Goal: Task Accomplishment & Management: Use online tool/utility

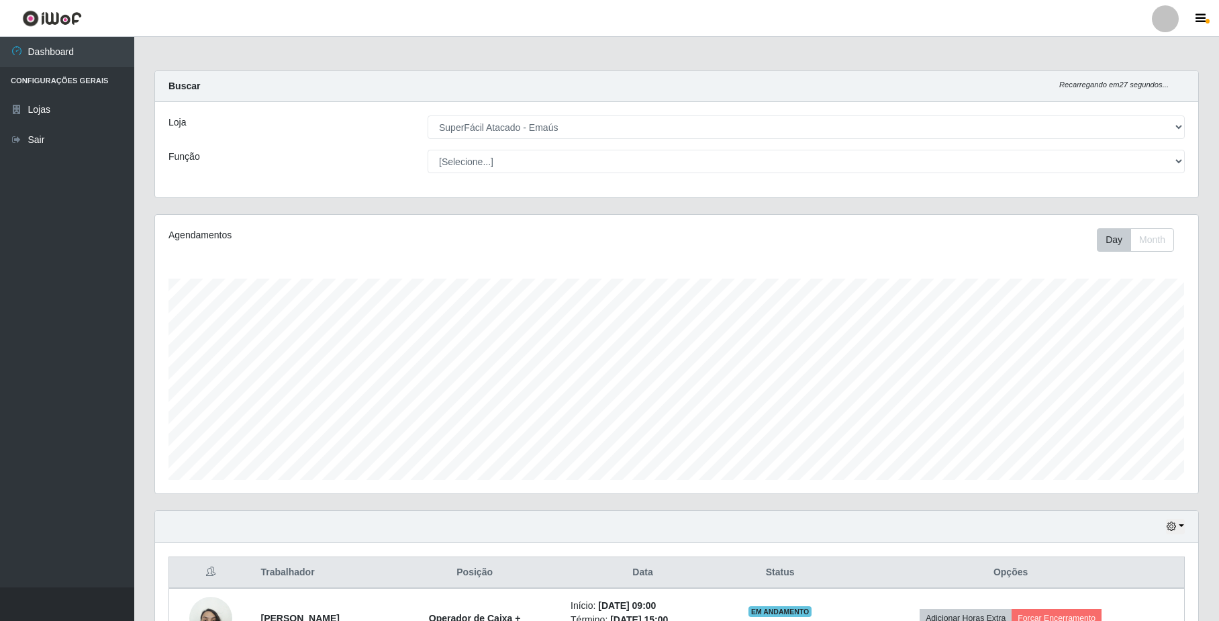
select select "407"
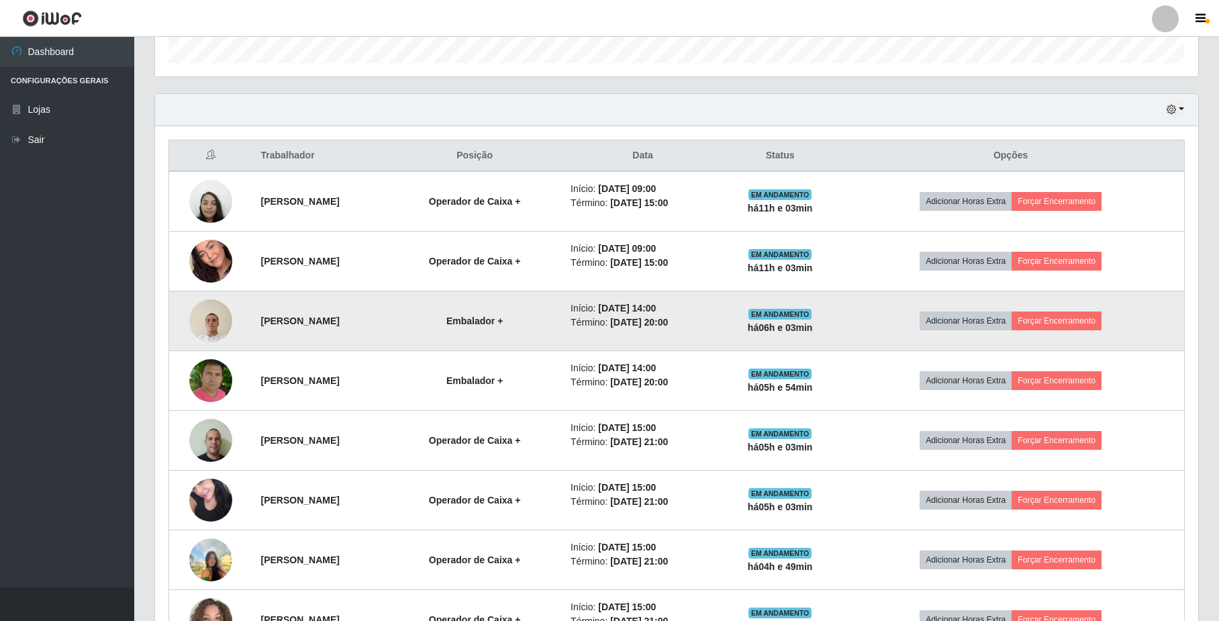
scroll to position [447, 0]
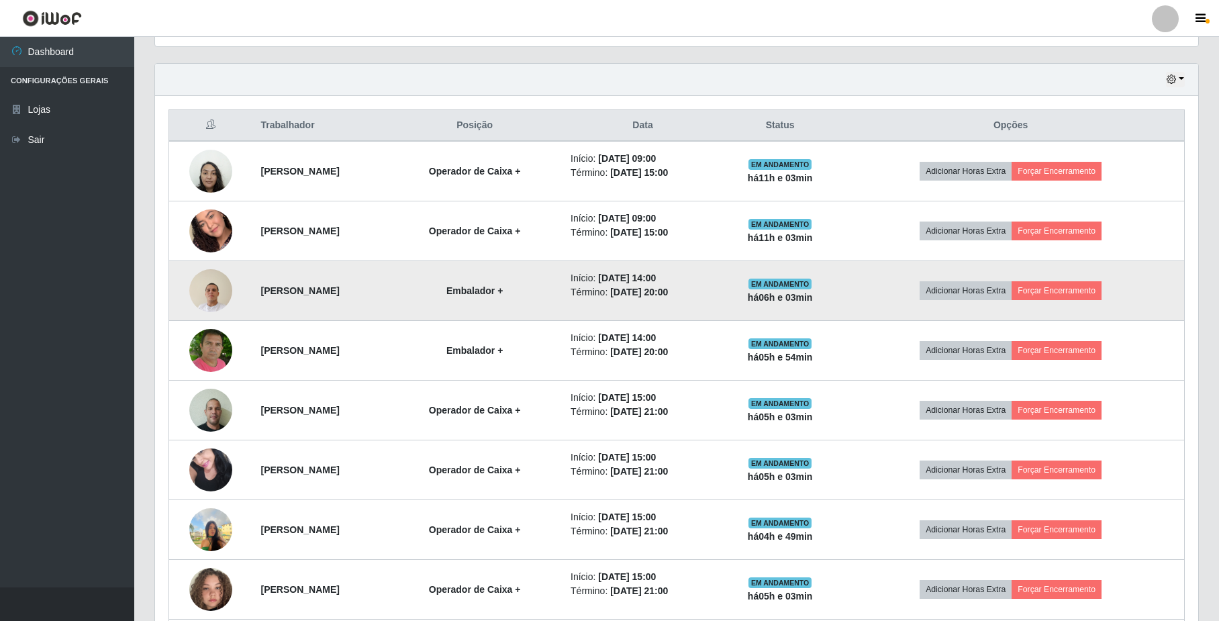
click at [207, 299] on img at bounding box center [210, 290] width 43 height 57
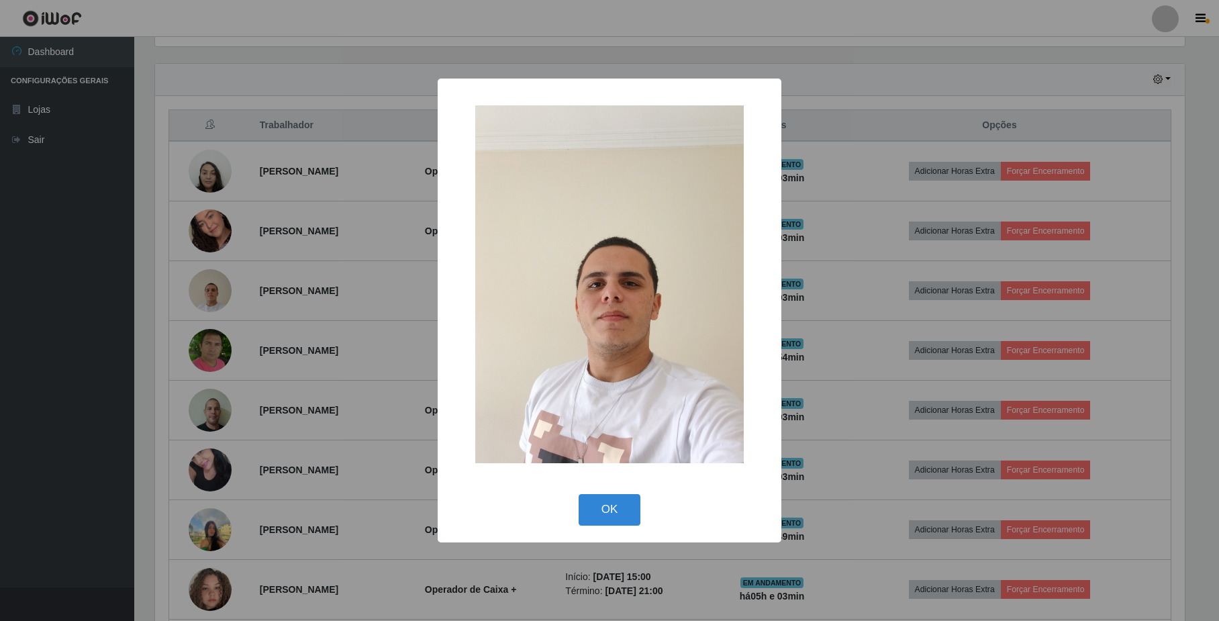
scroll to position [279, 1032]
click at [571, 489] on div "× OK Cancel" at bounding box center [612, 311] width 344 height 464
drag, startPoint x: 608, startPoint y: 511, endPoint x: 593, endPoint y: 498, distance: 19.5
click at [610, 511] on button "OK" at bounding box center [611, 510] width 62 height 32
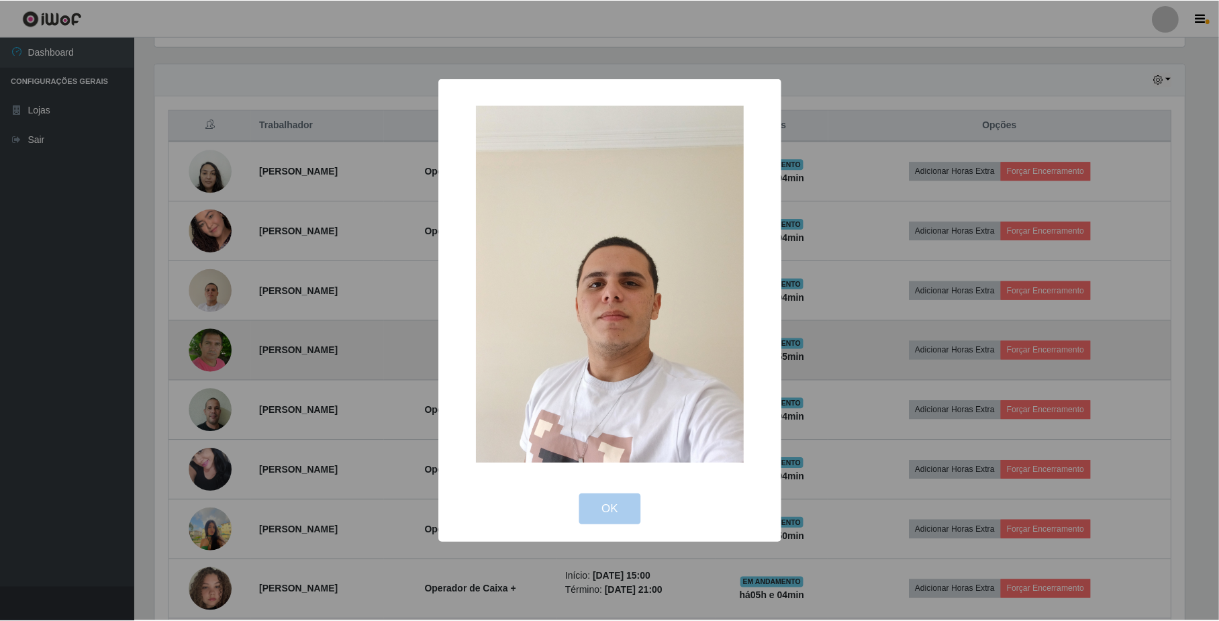
scroll to position [279, 1042]
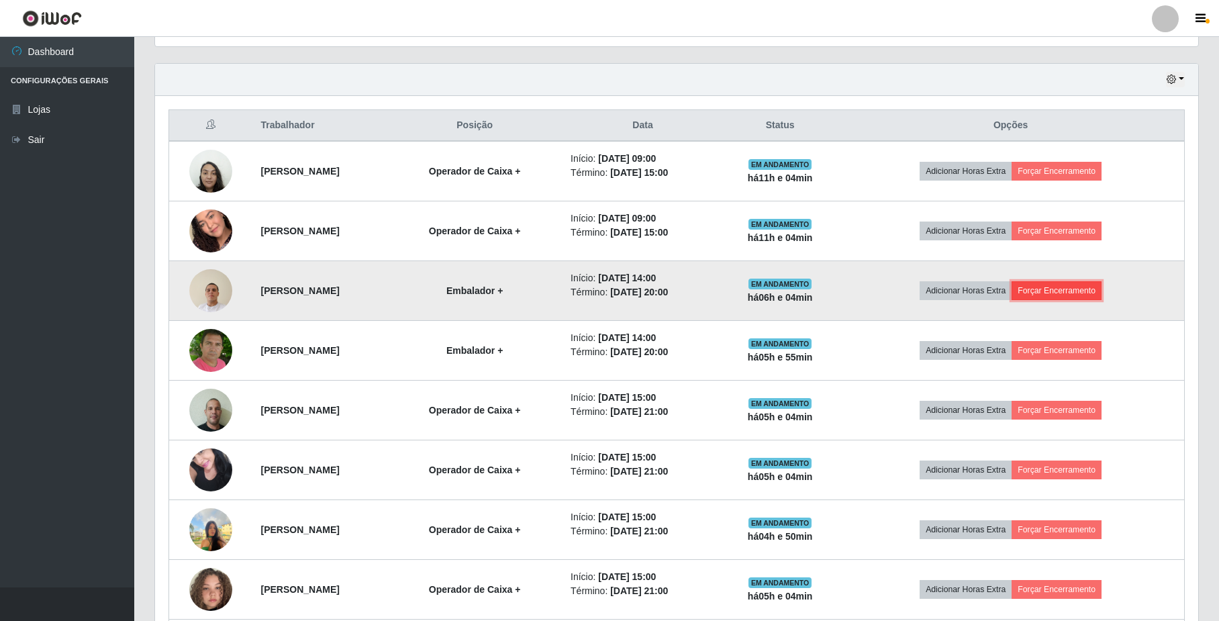
click at [1069, 291] on button "Forçar Encerramento" at bounding box center [1057, 290] width 90 height 19
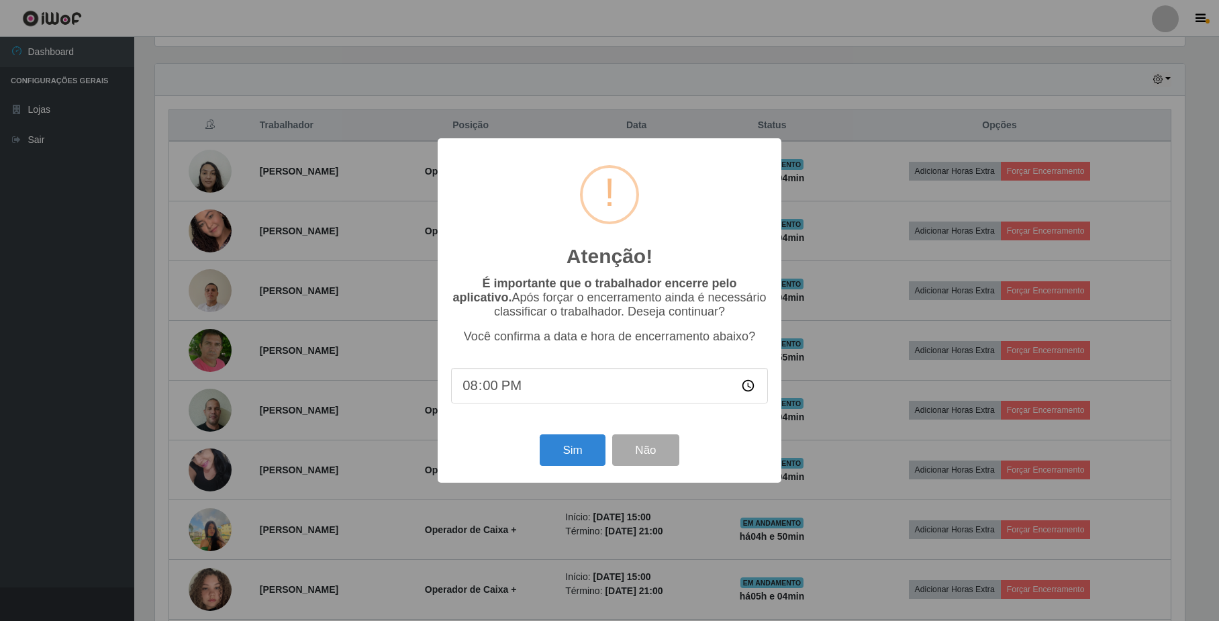
scroll to position [279, 1032]
click at [591, 446] on button "Sim" at bounding box center [574, 450] width 65 height 32
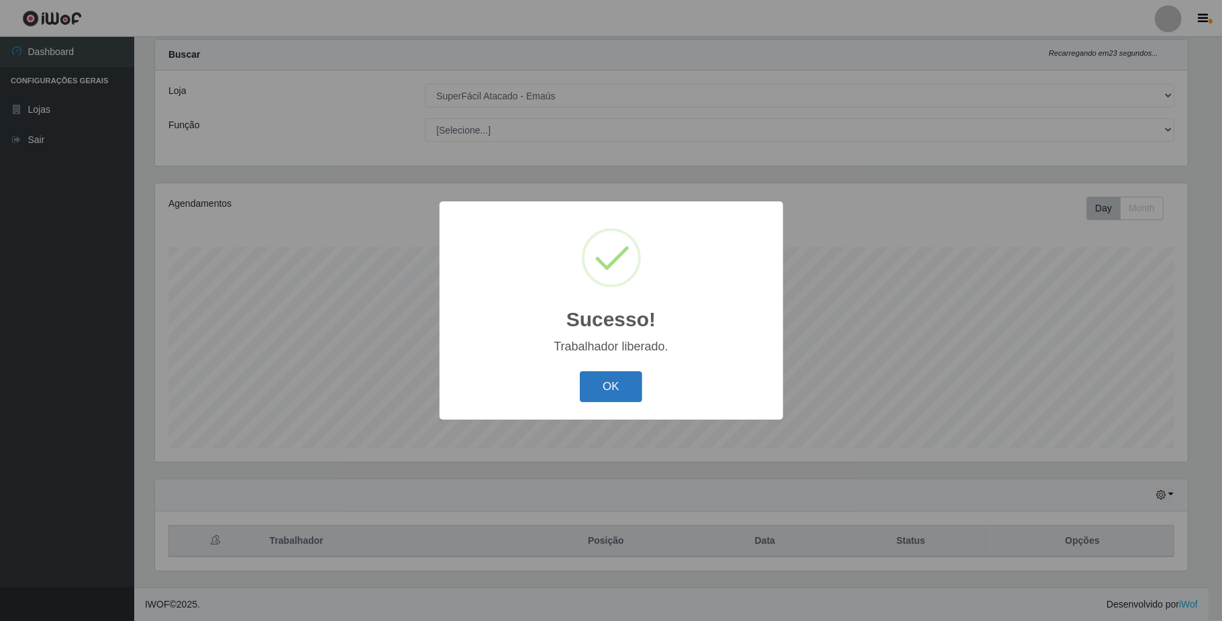
click at [618, 382] on button "OK" at bounding box center [611, 387] width 62 height 32
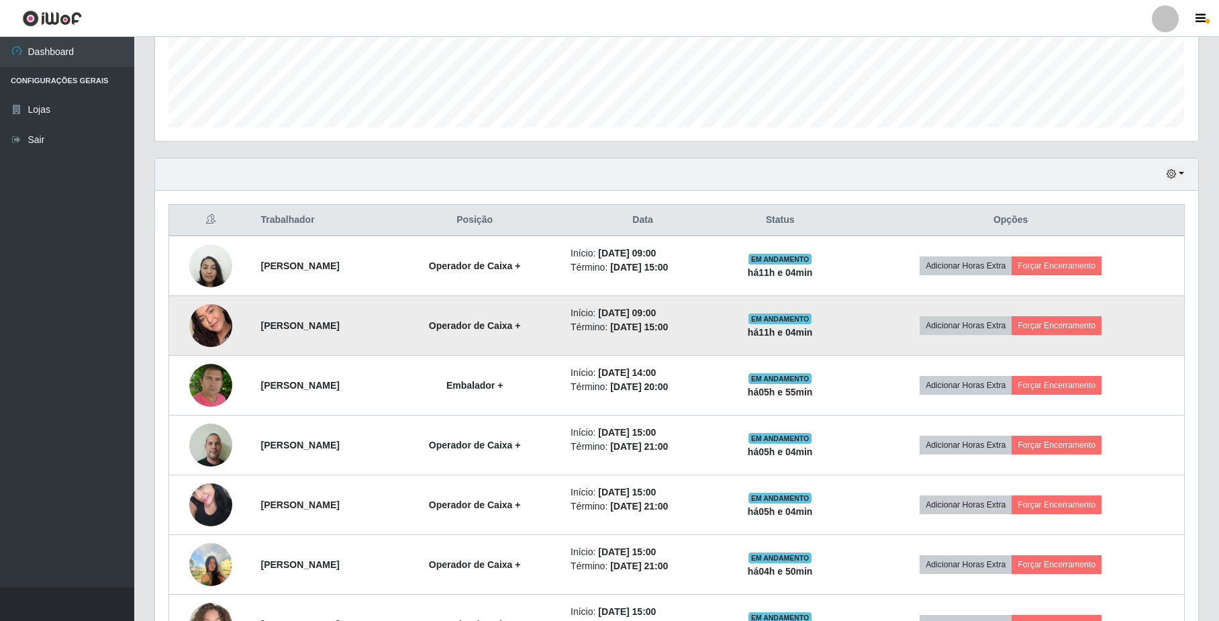
scroll to position [275, 0]
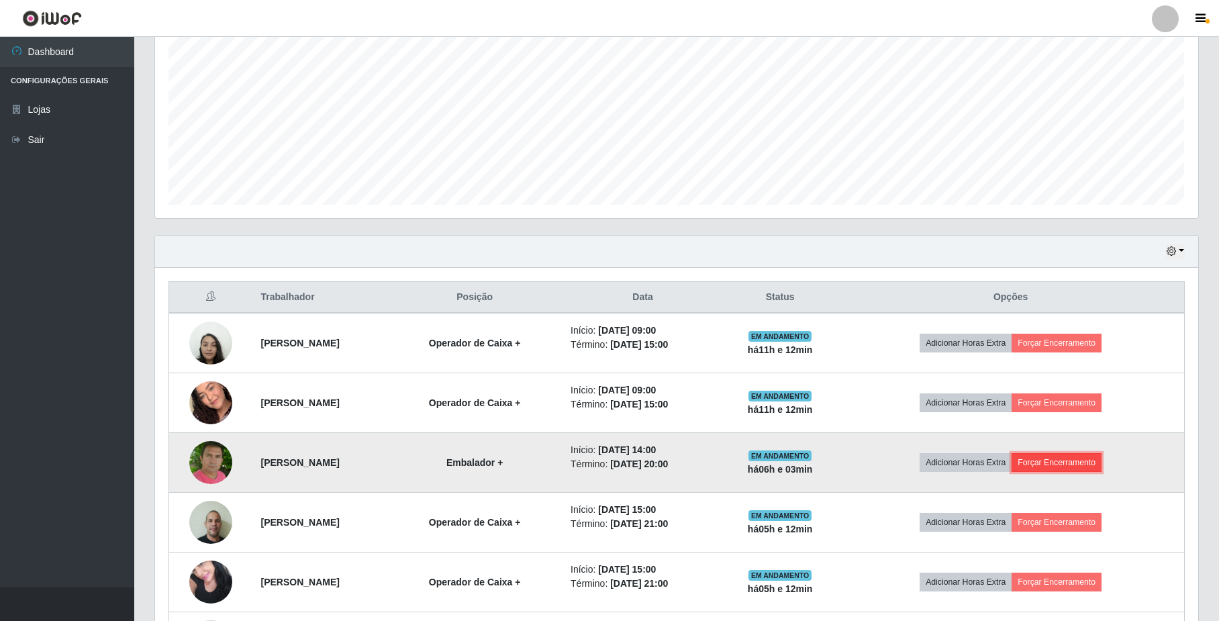
click at [1078, 468] on button "Forçar Encerramento" at bounding box center [1057, 462] width 90 height 19
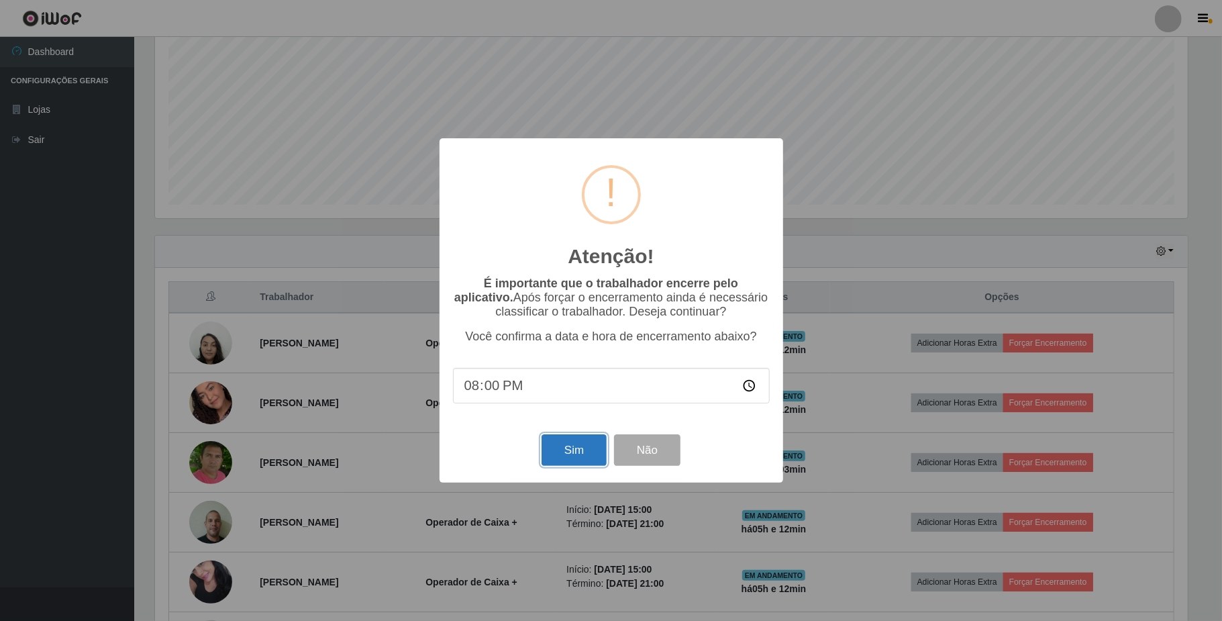
click at [581, 459] on button "Sim" at bounding box center [574, 450] width 65 height 32
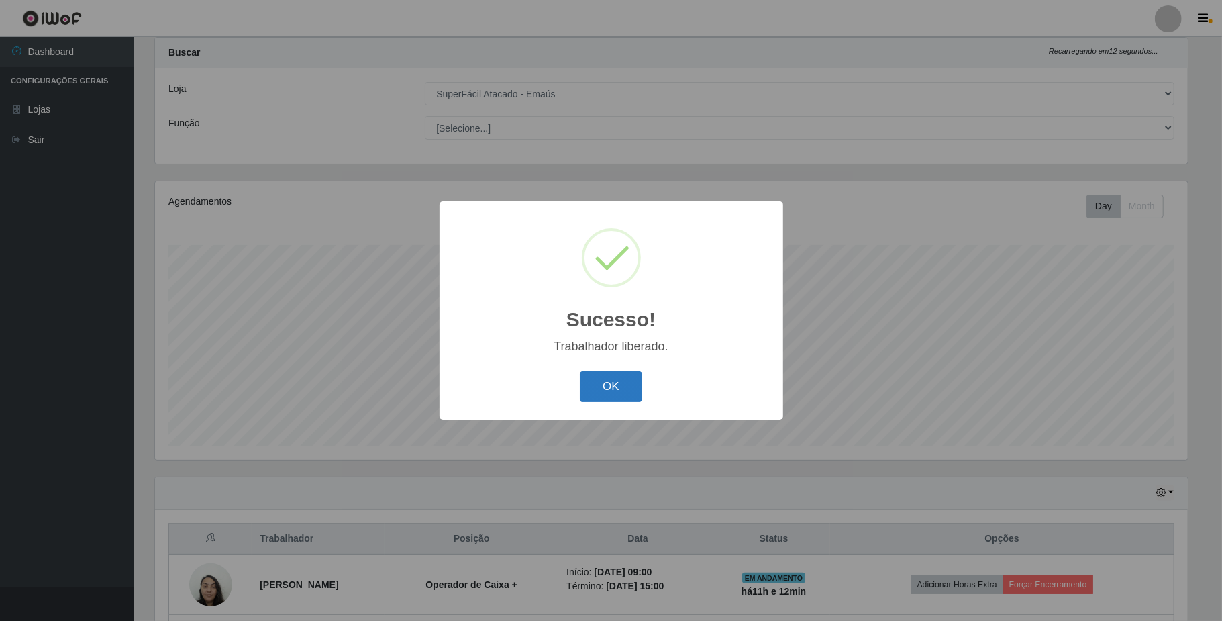
click at [624, 388] on button "OK" at bounding box center [611, 387] width 62 height 32
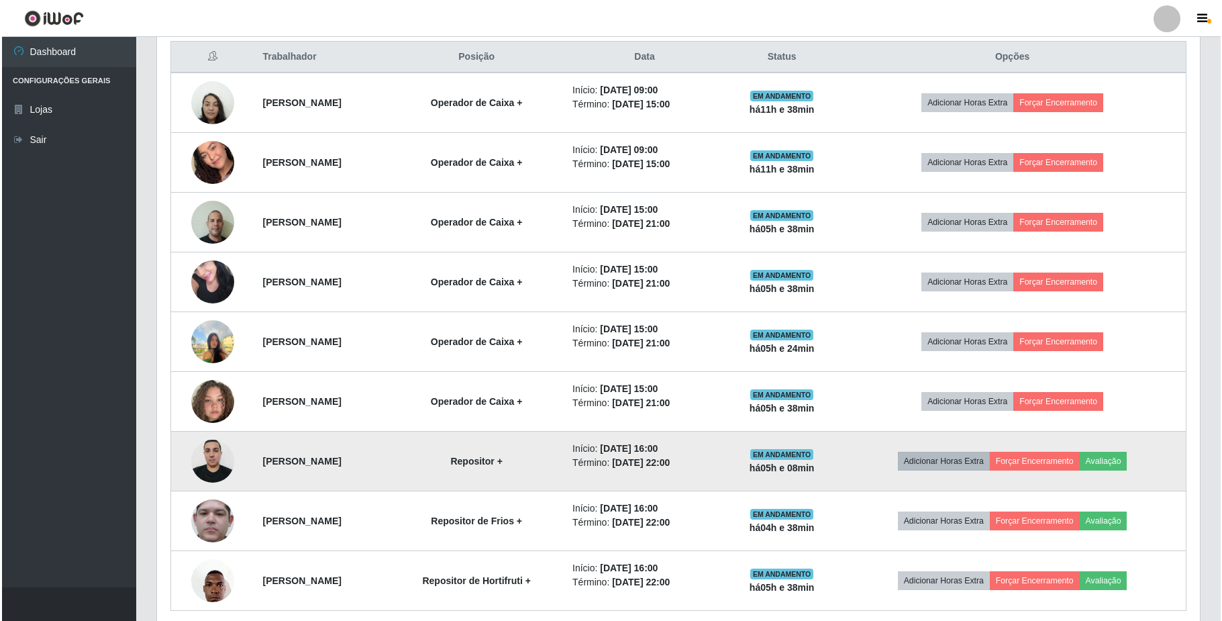
scroll to position [484, 0]
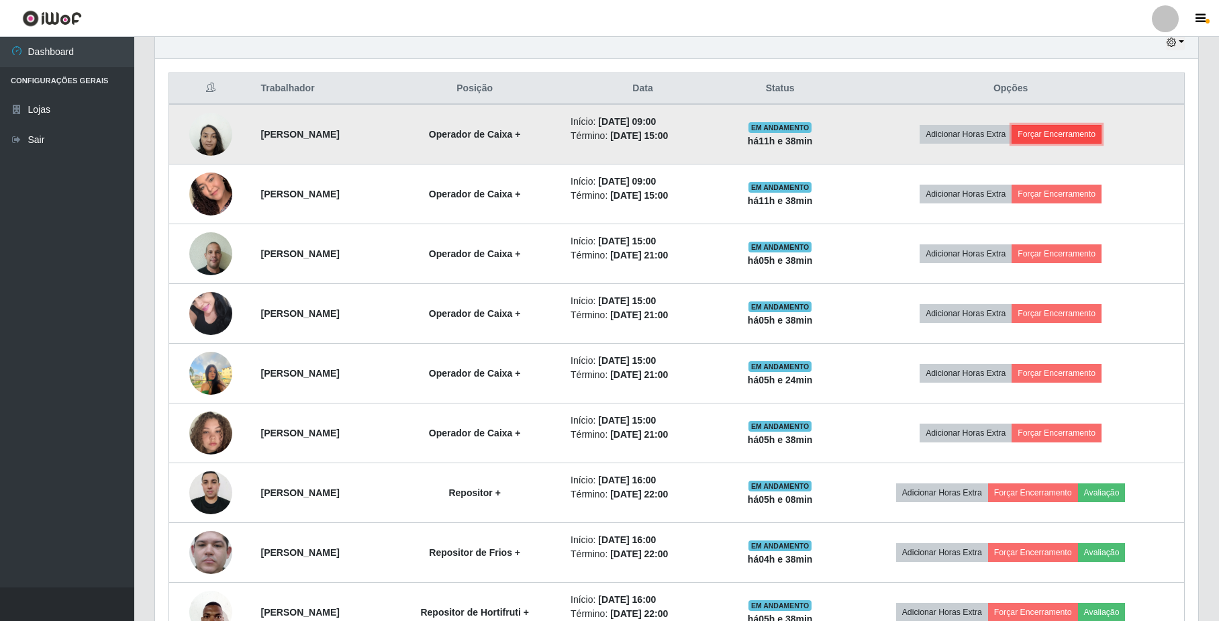
click at [1102, 135] on button "Forçar Encerramento" at bounding box center [1057, 134] width 90 height 19
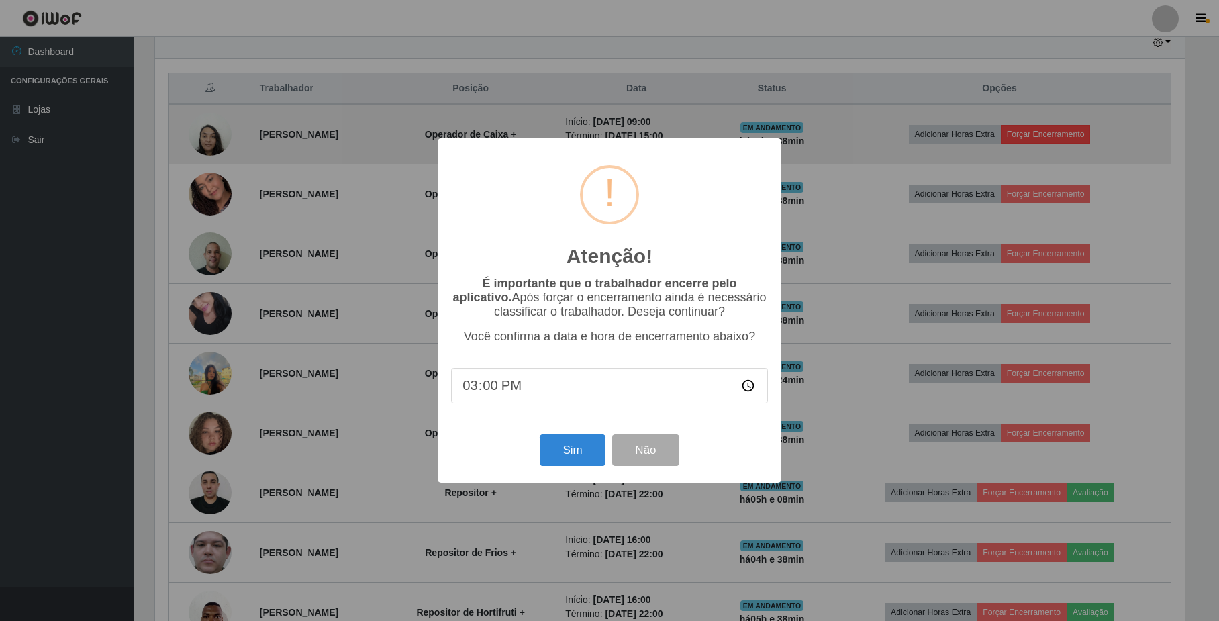
scroll to position [279, 1032]
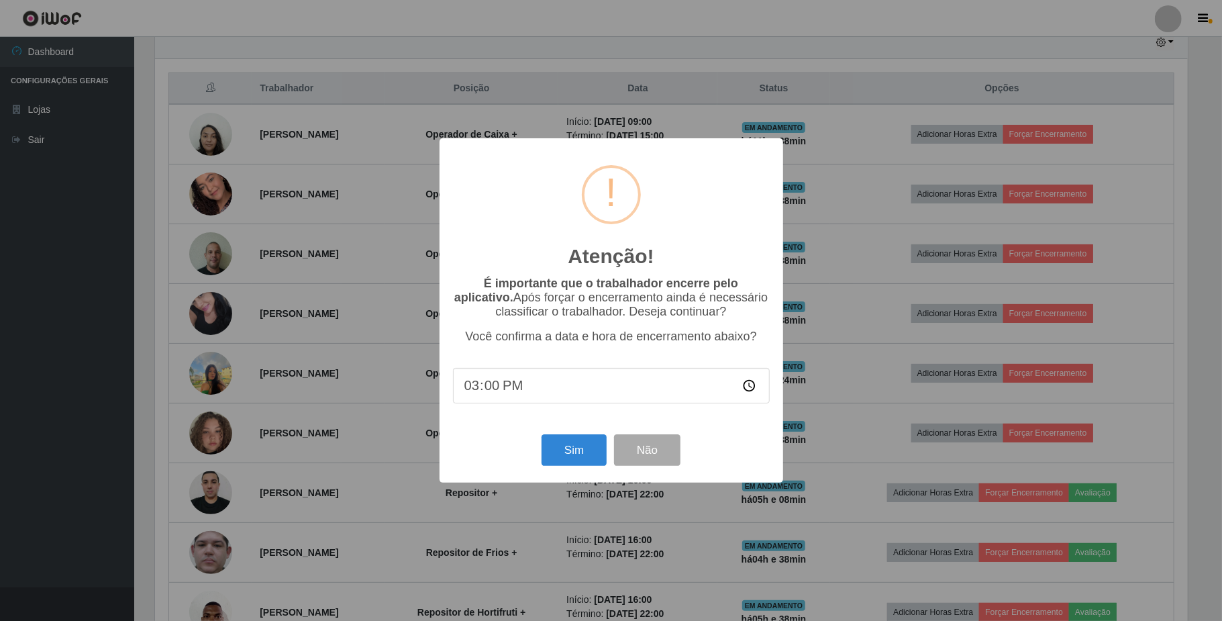
click at [874, 176] on div "Atenção! × É importante que o trabalhador encerre pelo aplicativo. Após forçar …" at bounding box center [611, 310] width 1222 height 621
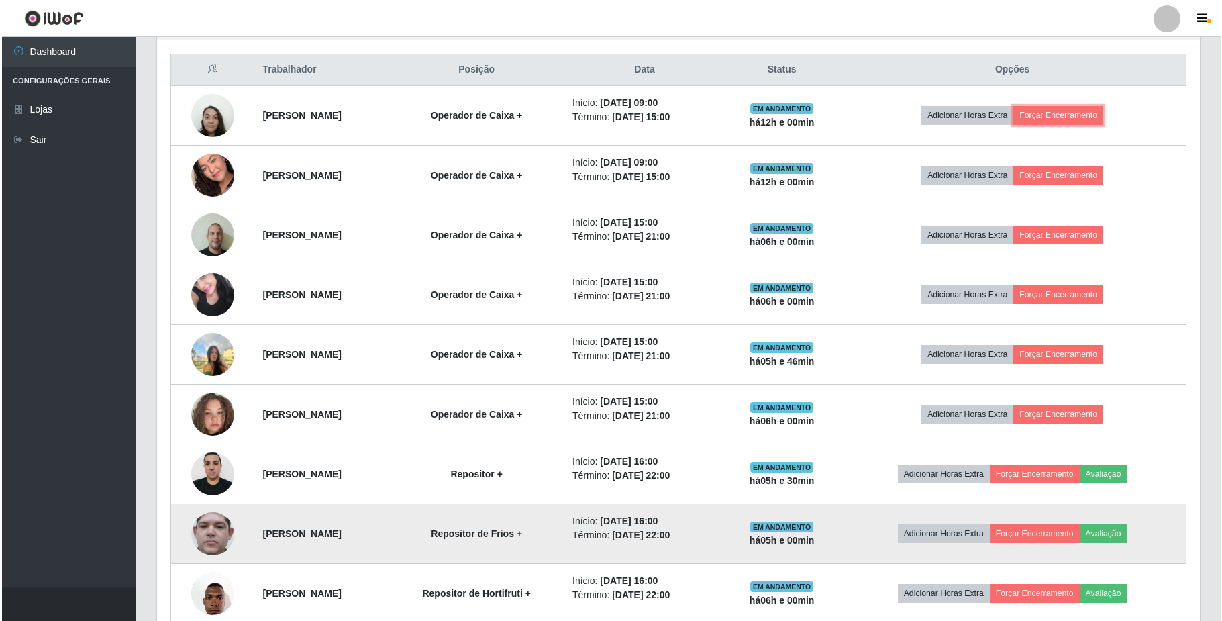
scroll to position [395, 0]
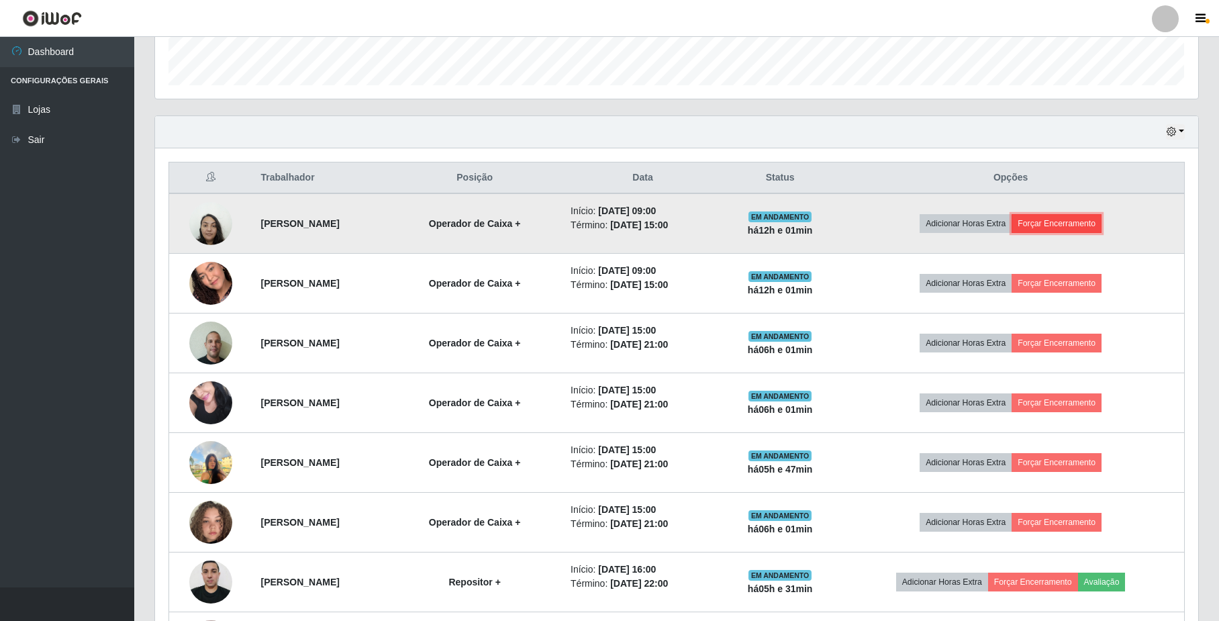
click at [1085, 223] on button "Forçar Encerramento" at bounding box center [1057, 223] width 90 height 19
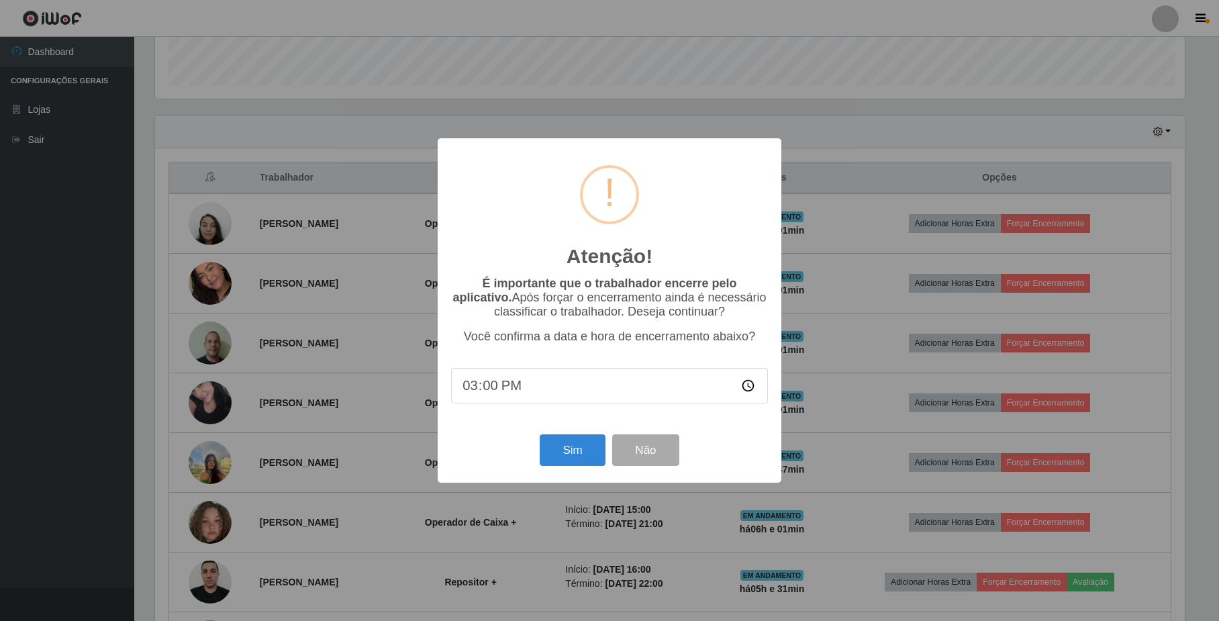
scroll to position [279, 1032]
click at [648, 452] on button "Não" at bounding box center [647, 450] width 66 height 32
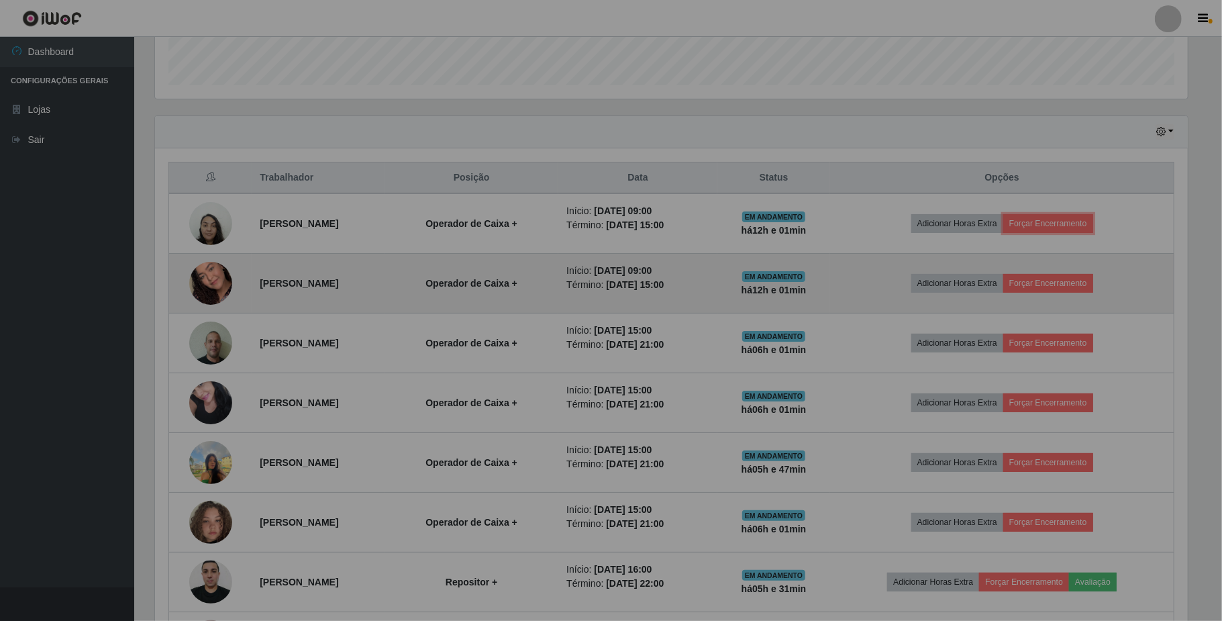
scroll to position [279, 1042]
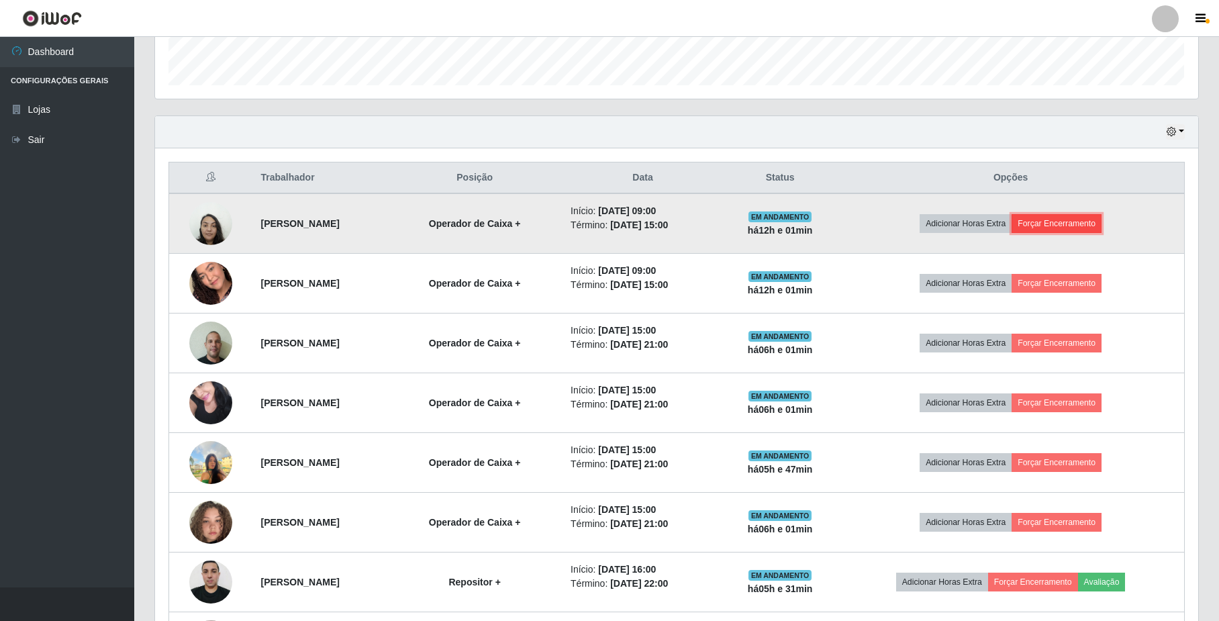
click at [1102, 226] on button "Forçar Encerramento" at bounding box center [1057, 223] width 90 height 19
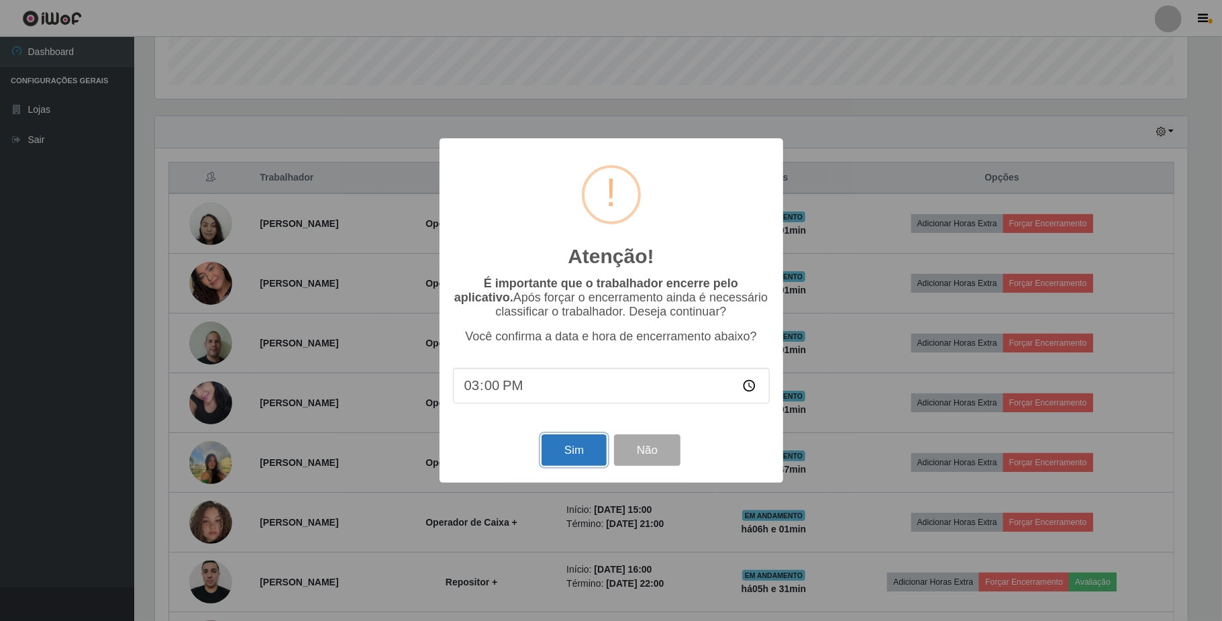
click at [572, 458] on button "Sim" at bounding box center [574, 450] width 65 height 32
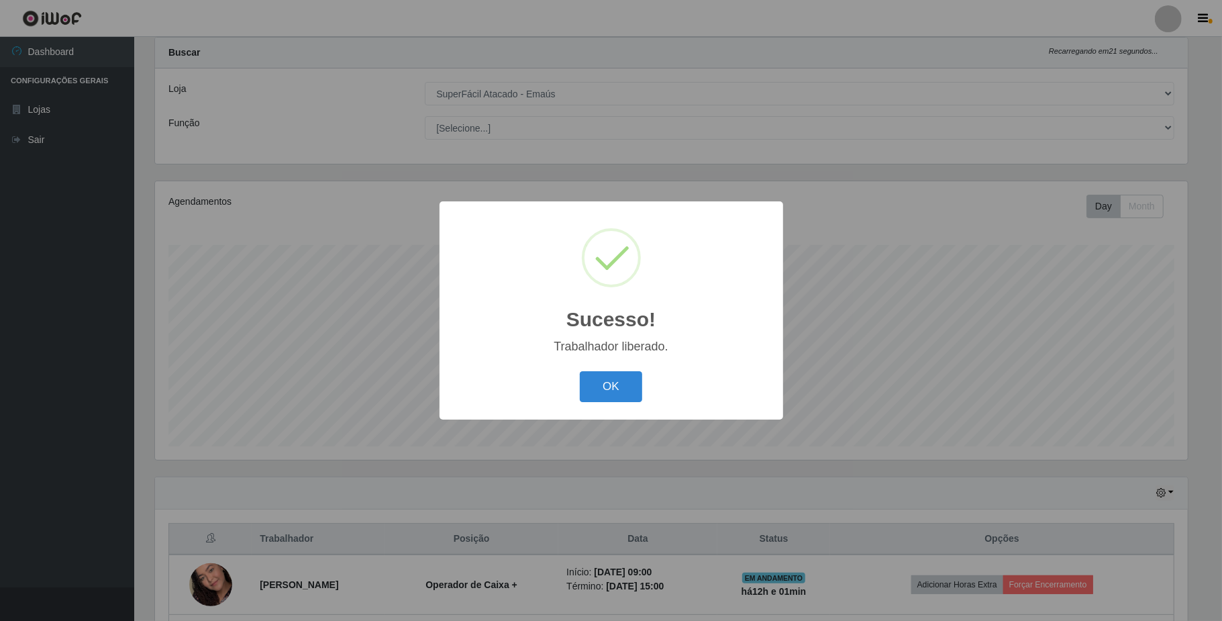
click at [1085, 288] on div "Sucesso! × Trabalhador liberado. OK Cancel" at bounding box center [611, 310] width 1222 height 621
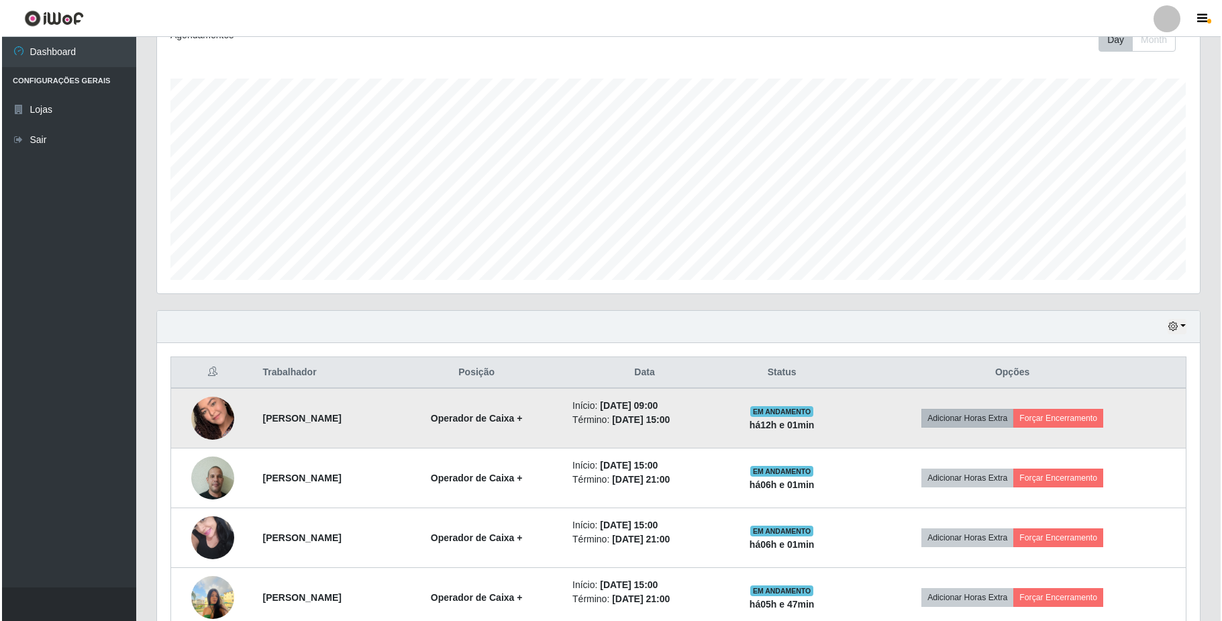
scroll to position [213, 0]
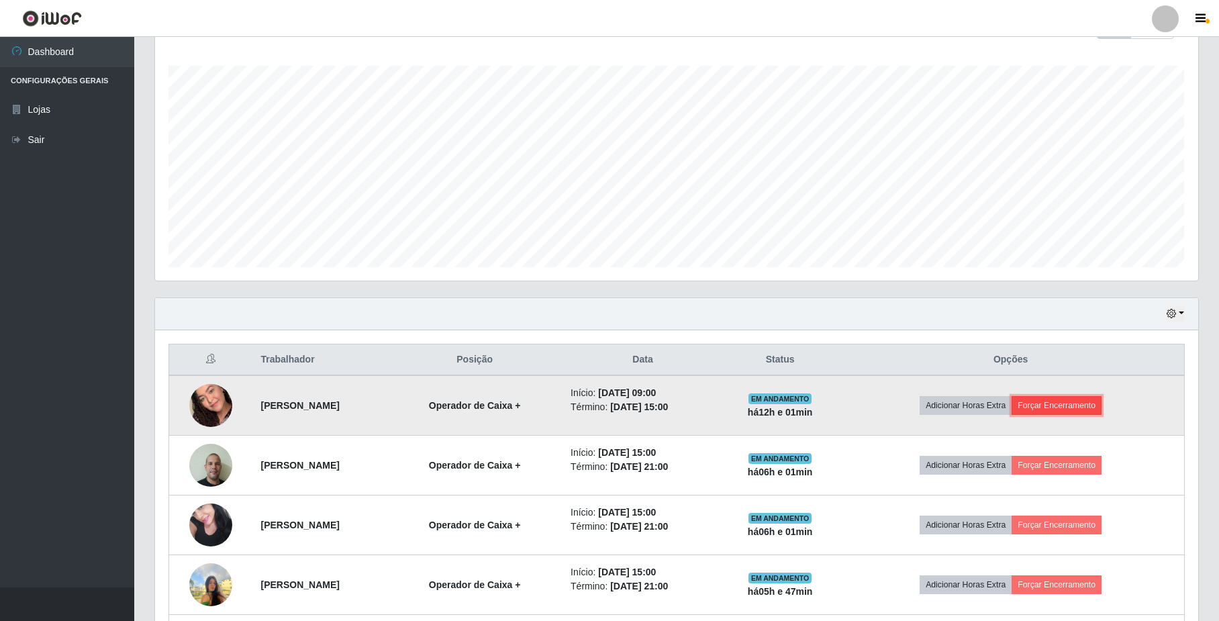
click at [1059, 408] on button "Forçar Encerramento" at bounding box center [1057, 405] width 90 height 19
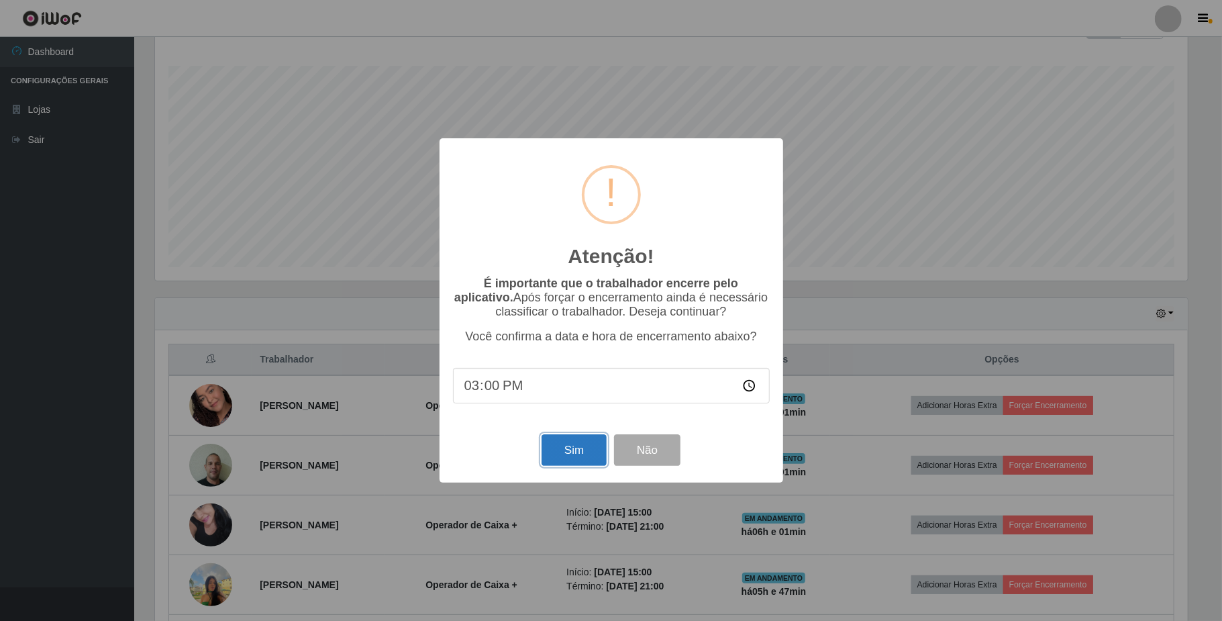
click at [577, 447] on button "Sim" at bounding box center [574, 450] width 65 height 32
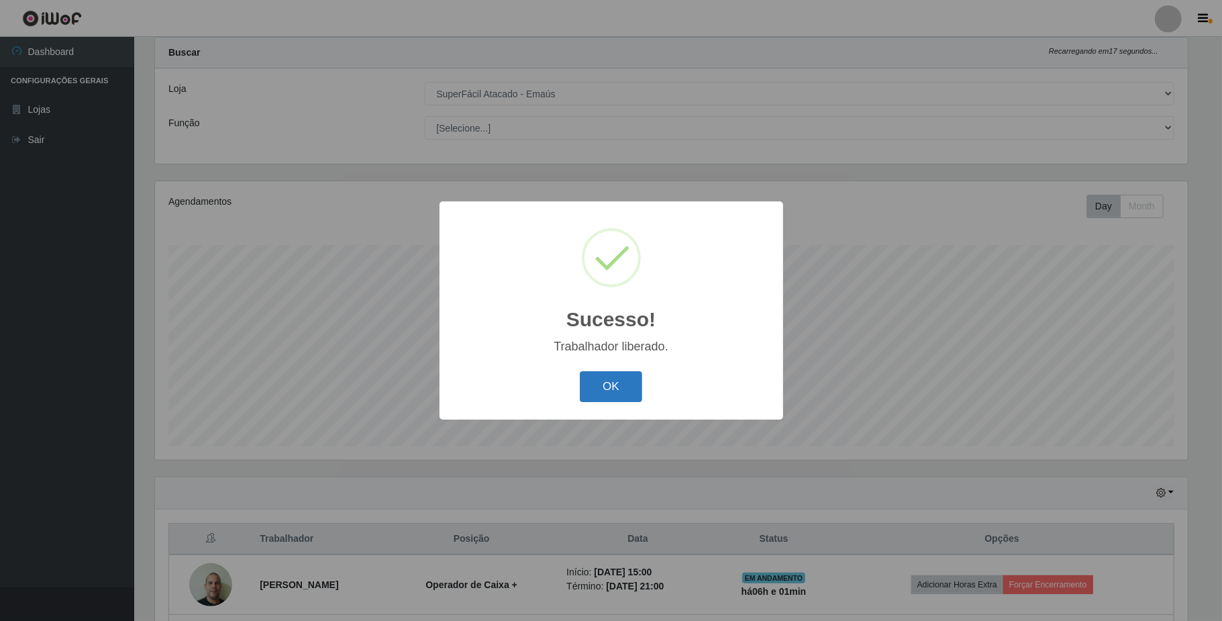
click at [622, 385] on button "OK" at bounding box center [611, 387] width 62 height 32
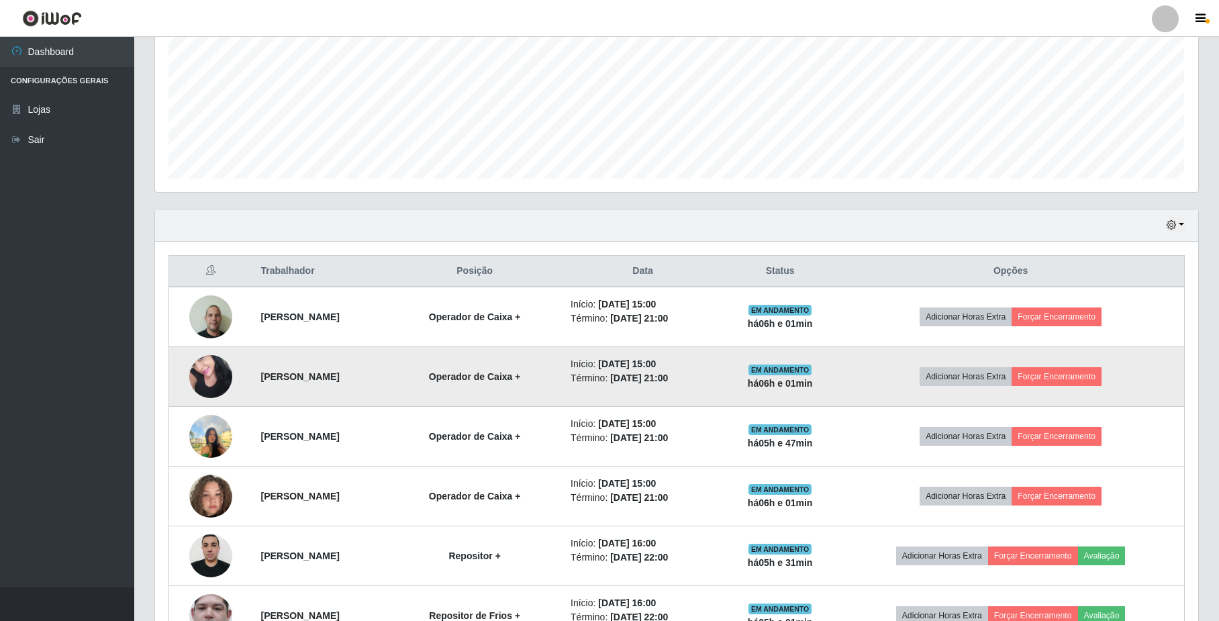
scroll to position [302, 0]
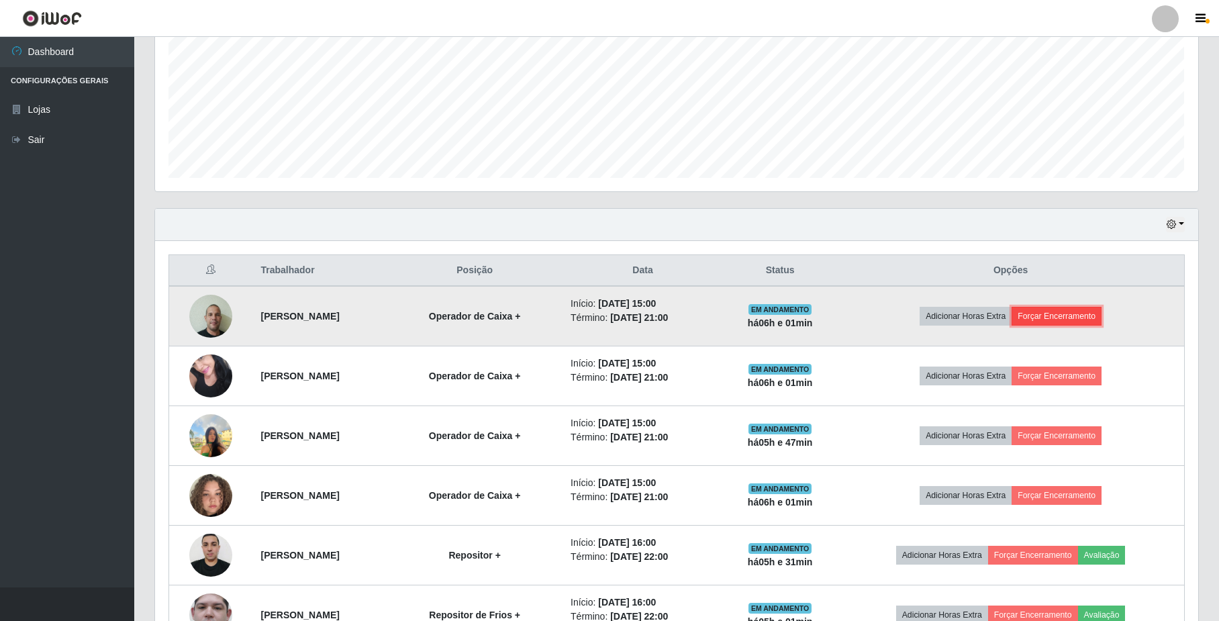
click at [1073, 317] on button "Forçar Encerramento" at bounding box center [1057, 316] width 90 height 19
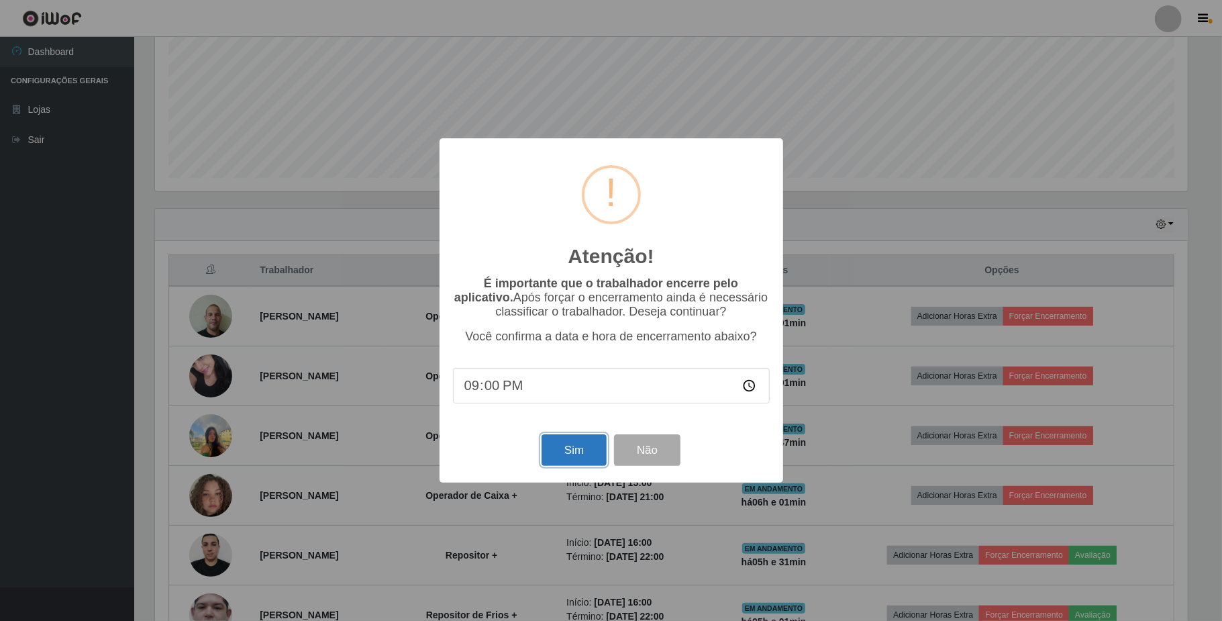
click at [564, 463] on button "Sim" at bounding box center [574, 450] width 65 height 32
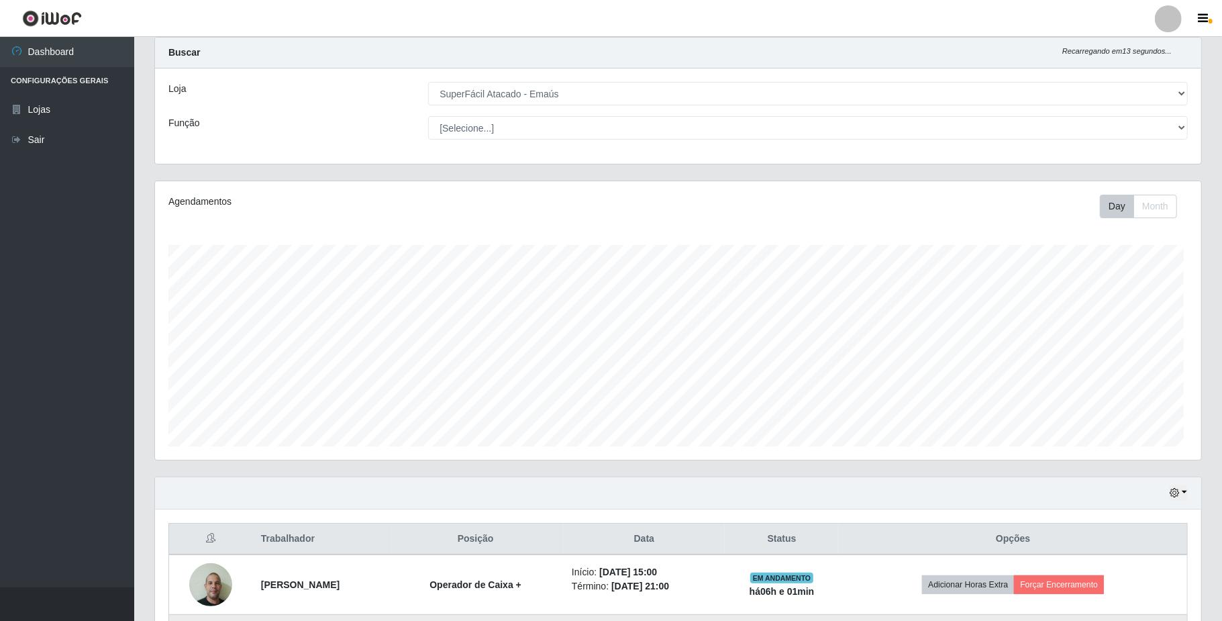
scroll to position [0, 0]
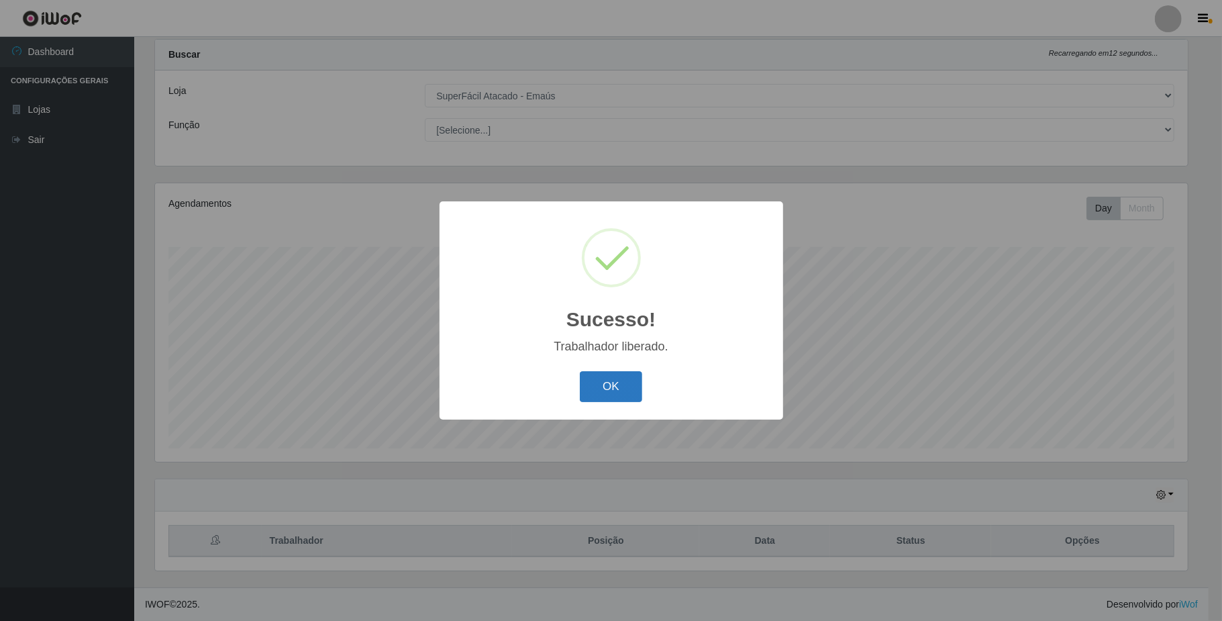
click at [610, 389] on button "OK" at bounding box center [611, 387] width 62 height 32
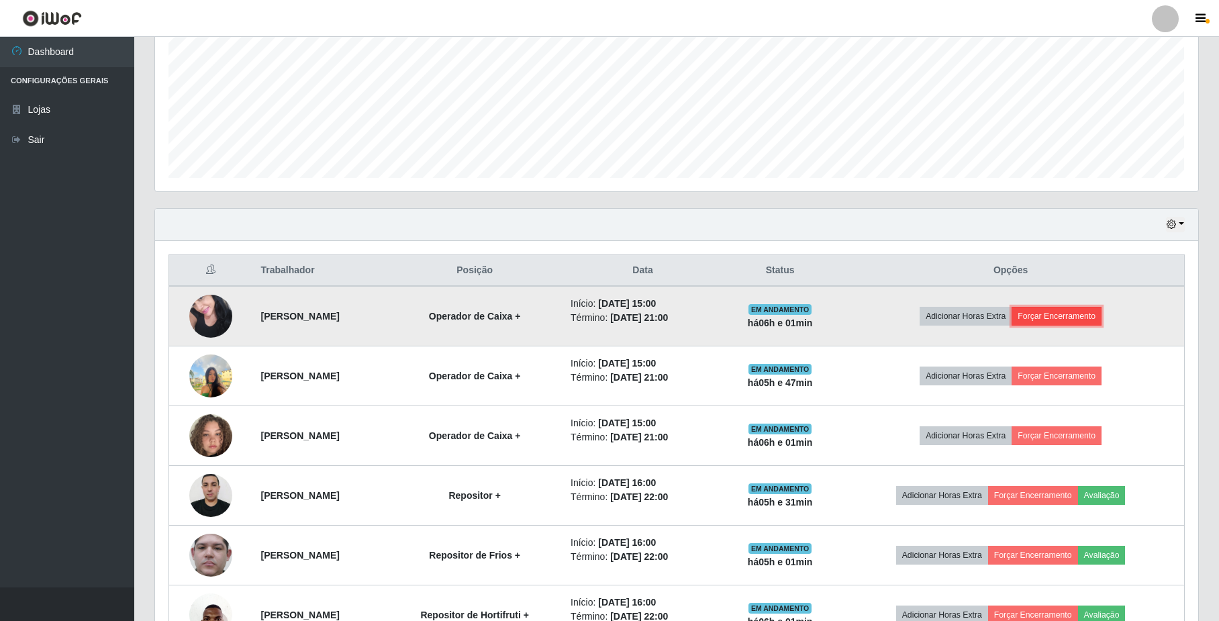
click at [1094, 317] on button "Forçar Encerramento" at bounding box center [1057, 316] width 90 height 19
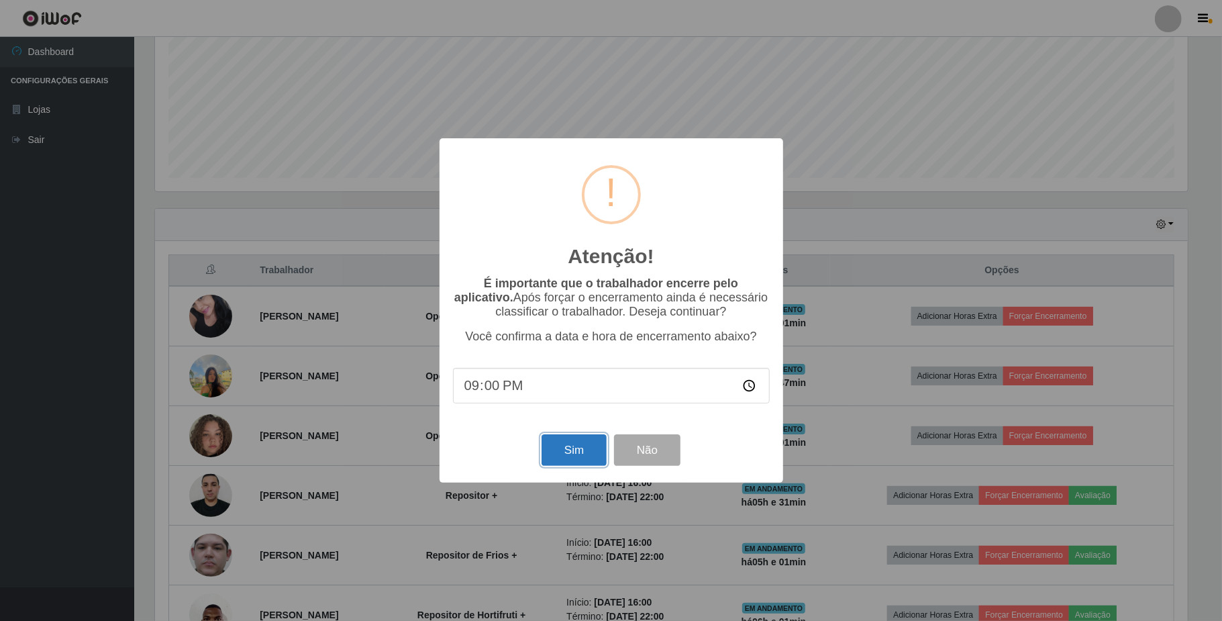
click at [577, 451] on button "Sim" at bounding box center [574, 450] width 65 height 32
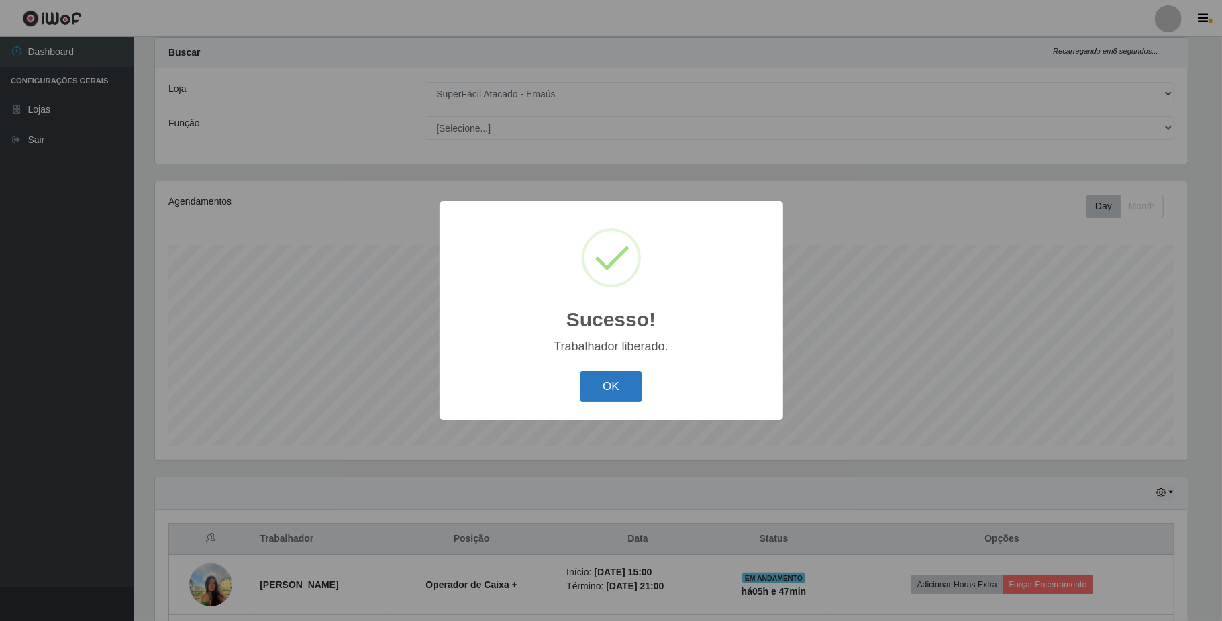
click at [622, 379] on button "OK" at bounding box center [611, 387] width 62 height 32
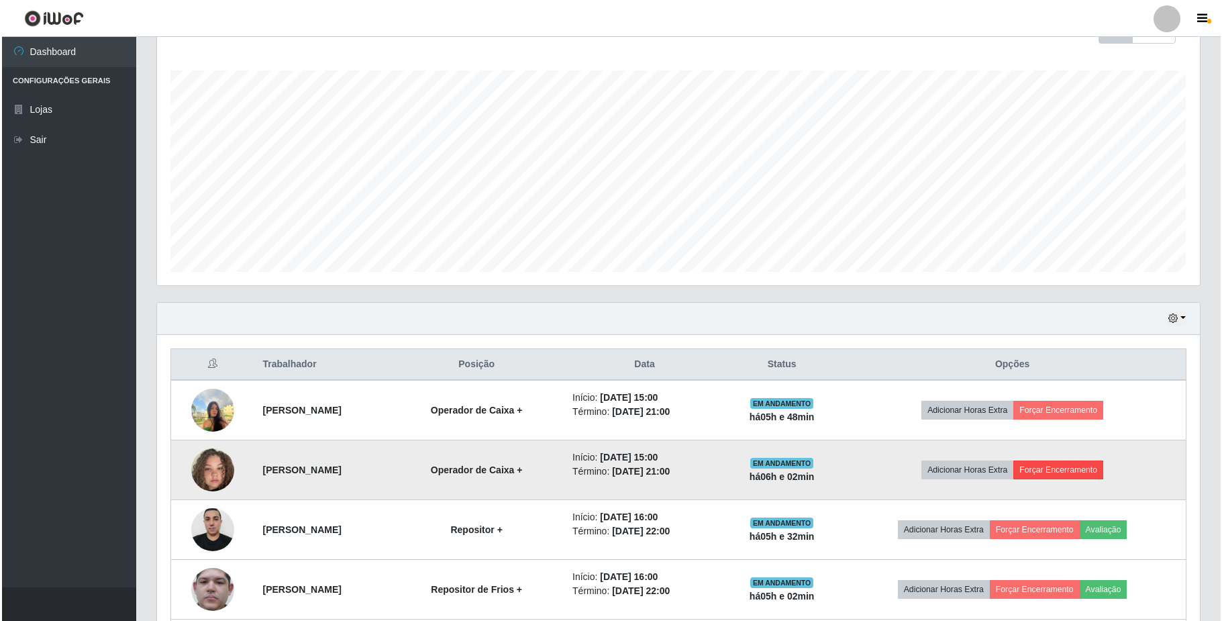
scroll to position [213, 0]
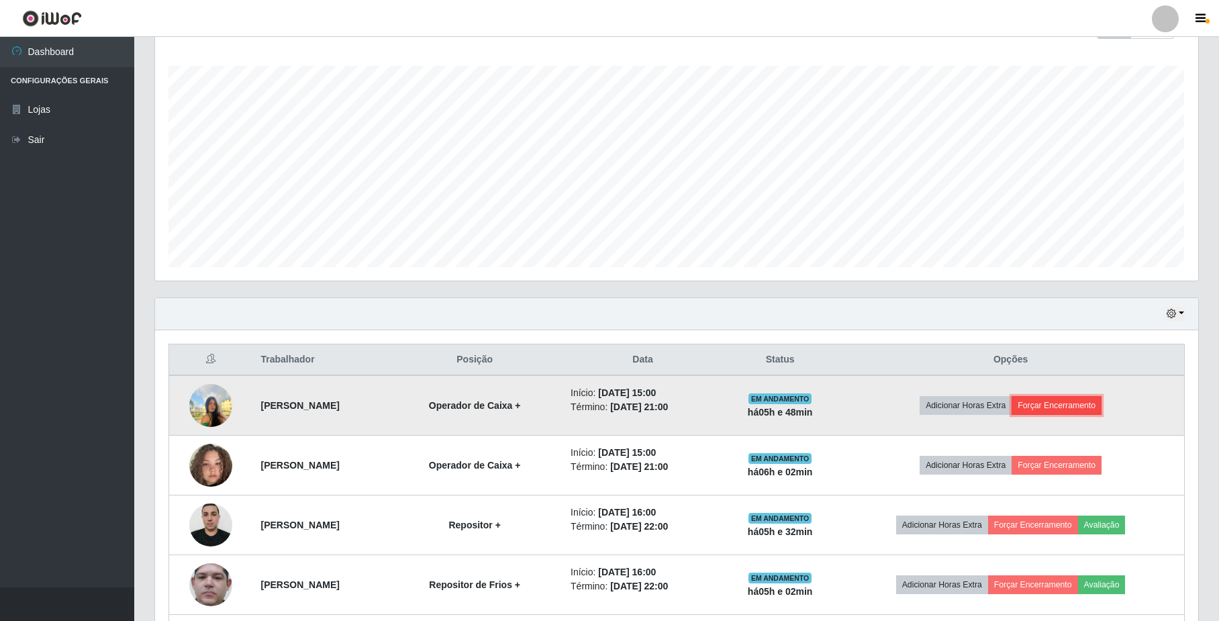
click at [1077, 406] on button "Forçar Encerramento" at bounding box center [1057, 405] width 90 height 19
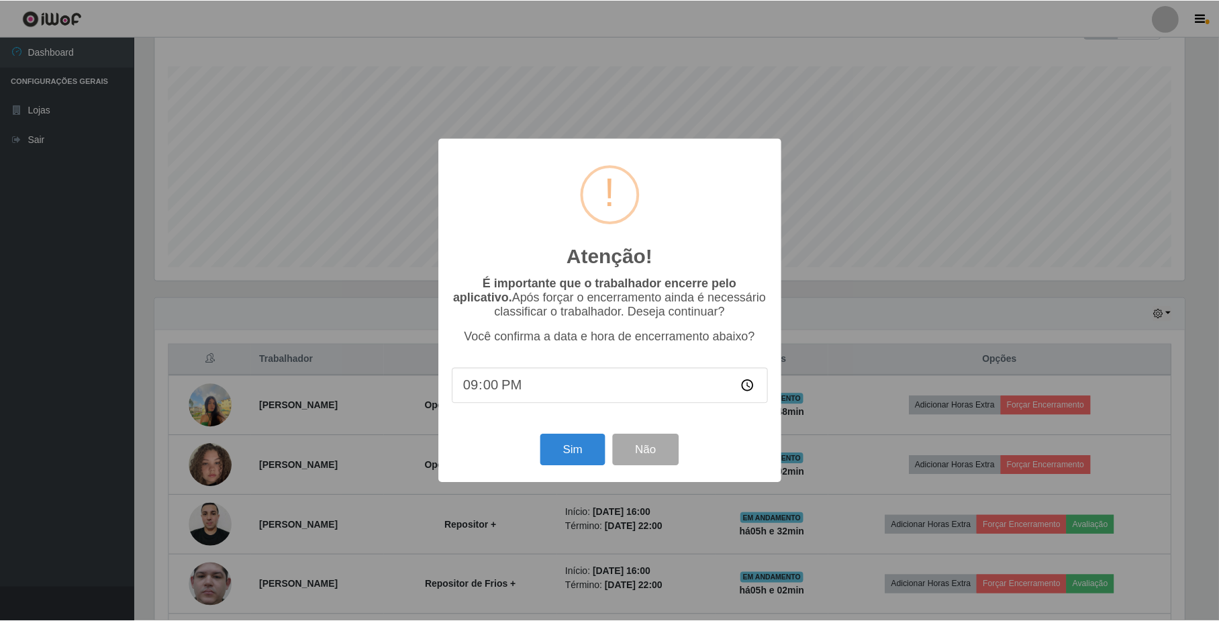
scroll to position [279, 1032]
click at [579, 455] on button "Sim" at bounding box center [574, 450] width 65 height 32
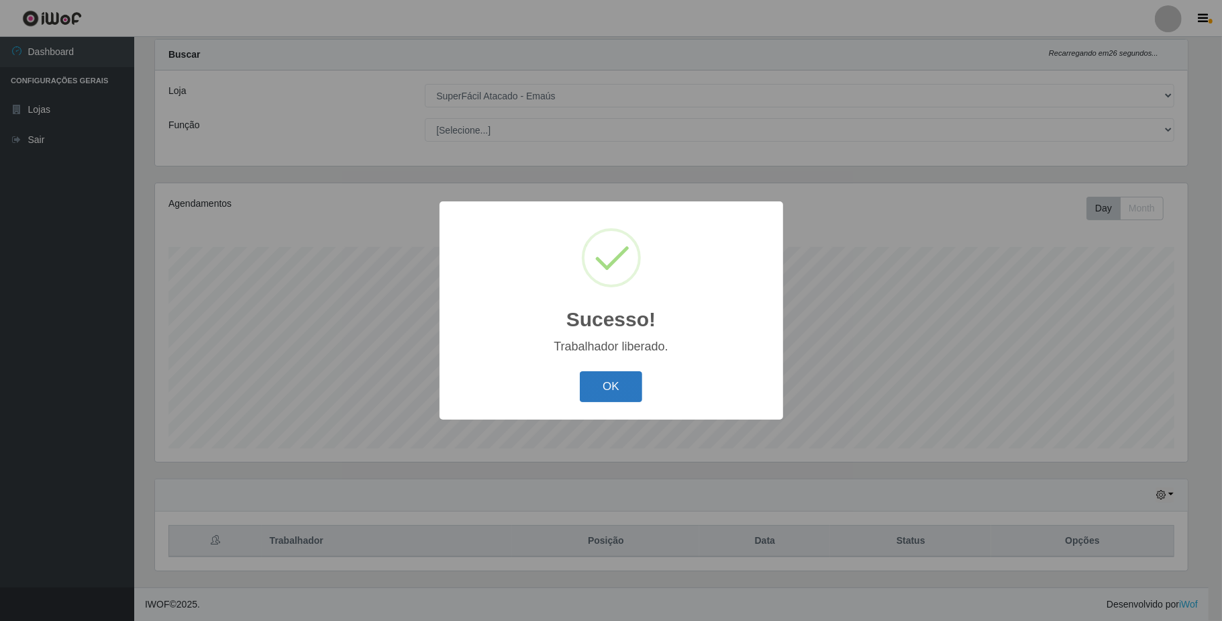
click at [632, 395] on button "OK" at bounding box center [611, 387] width 62 height 32
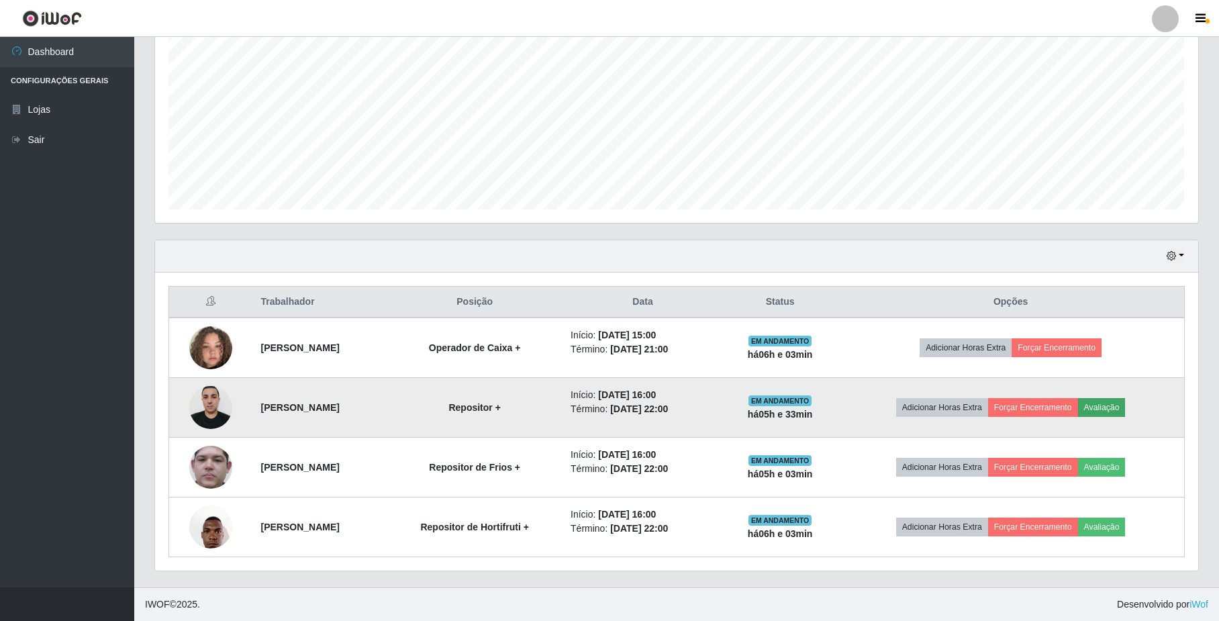
scroll to position [274, 0]
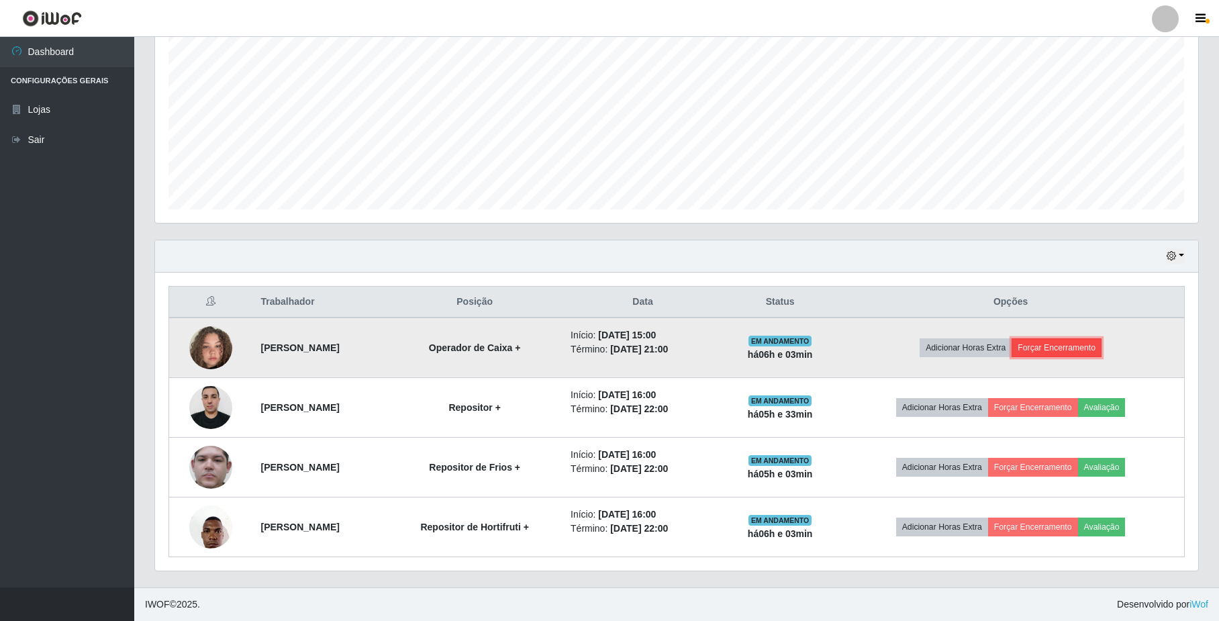
click at [1090, 344] on button "Forçar Encerramento" at bounding box center [1057, 347] width 90 height 19
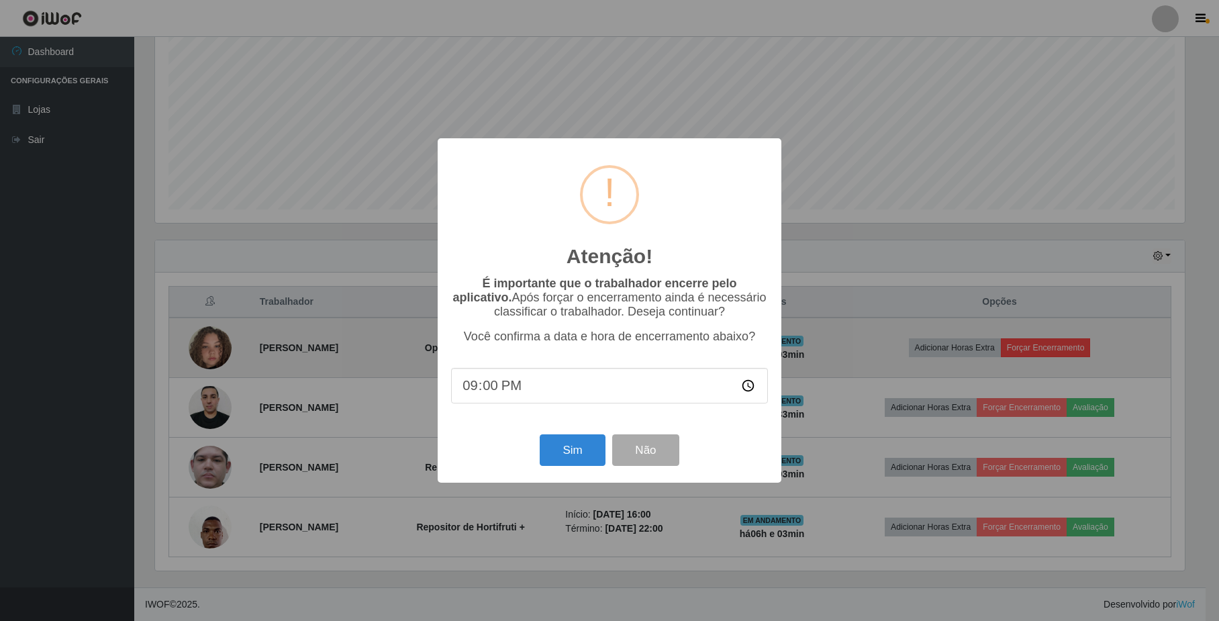
scroll to position [279, 1032]
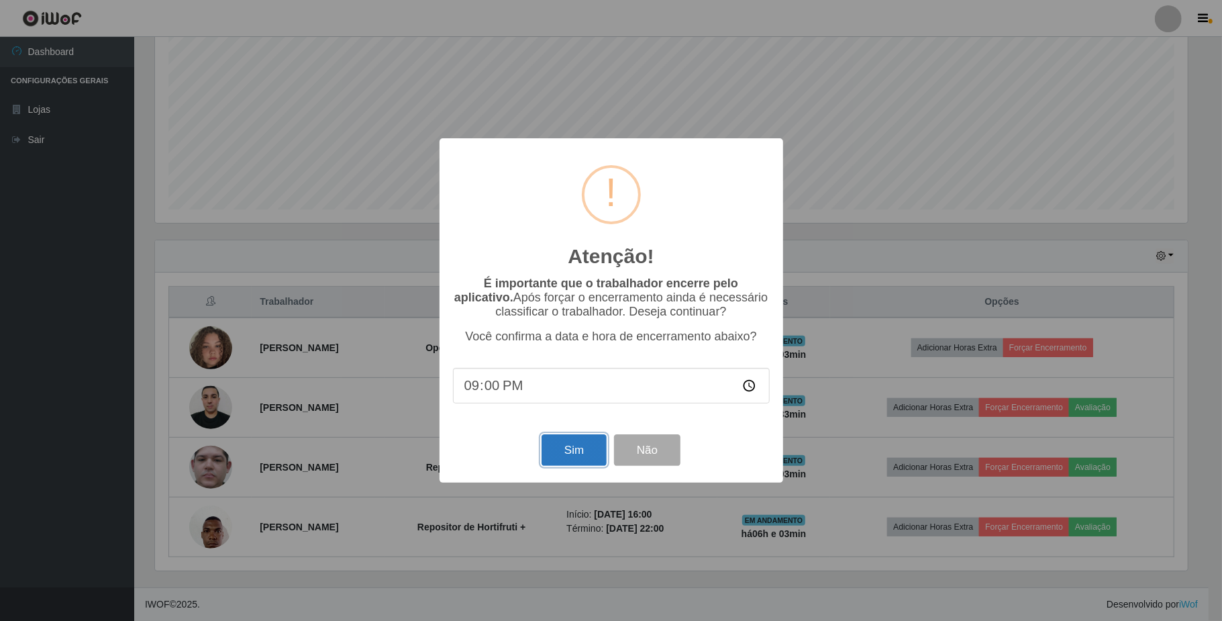
click at [573, 449] on button "Sim" at bounding box center [574, 450] width 65 height 32
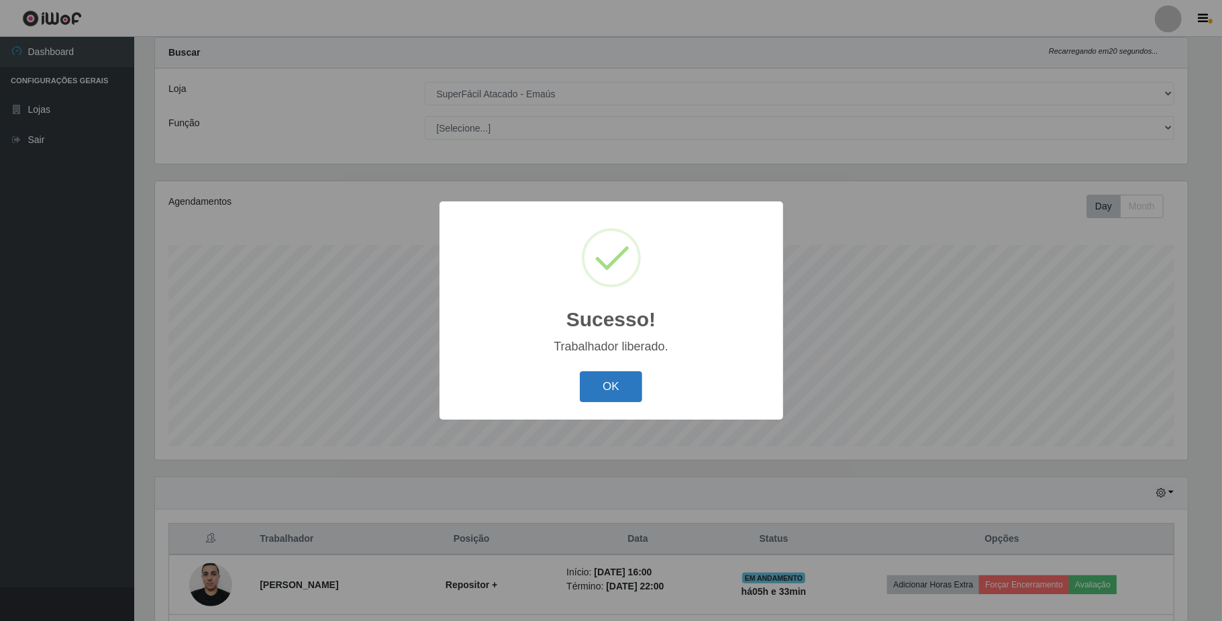
click at [620, 376] on button "OK" at bounding box center [611, 387] width 62 height 32
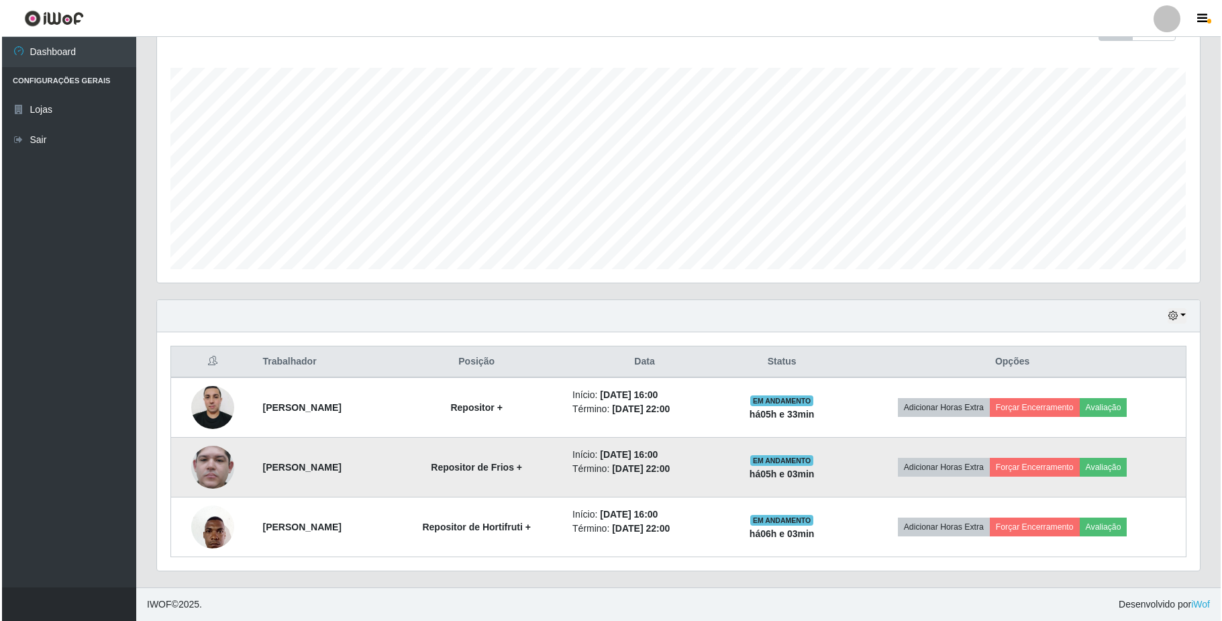
scroll to position [213, 0]
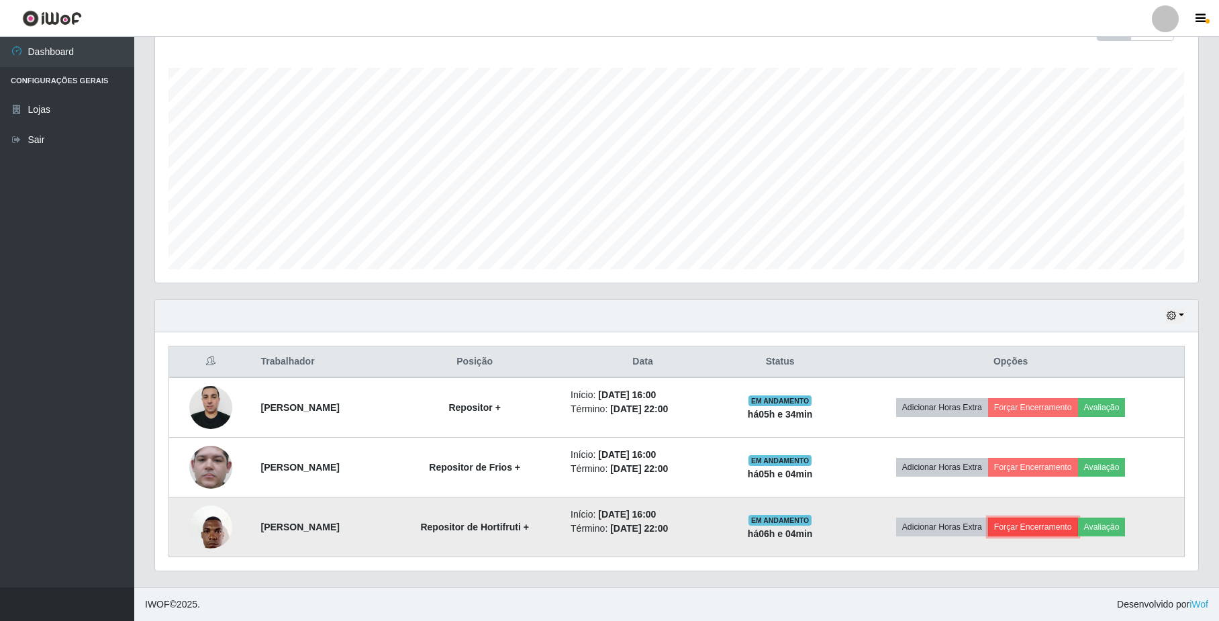
click at [1072, 526] on button "Forçar Encerramento" at bounding box center [1033, 527] width 90 height 19
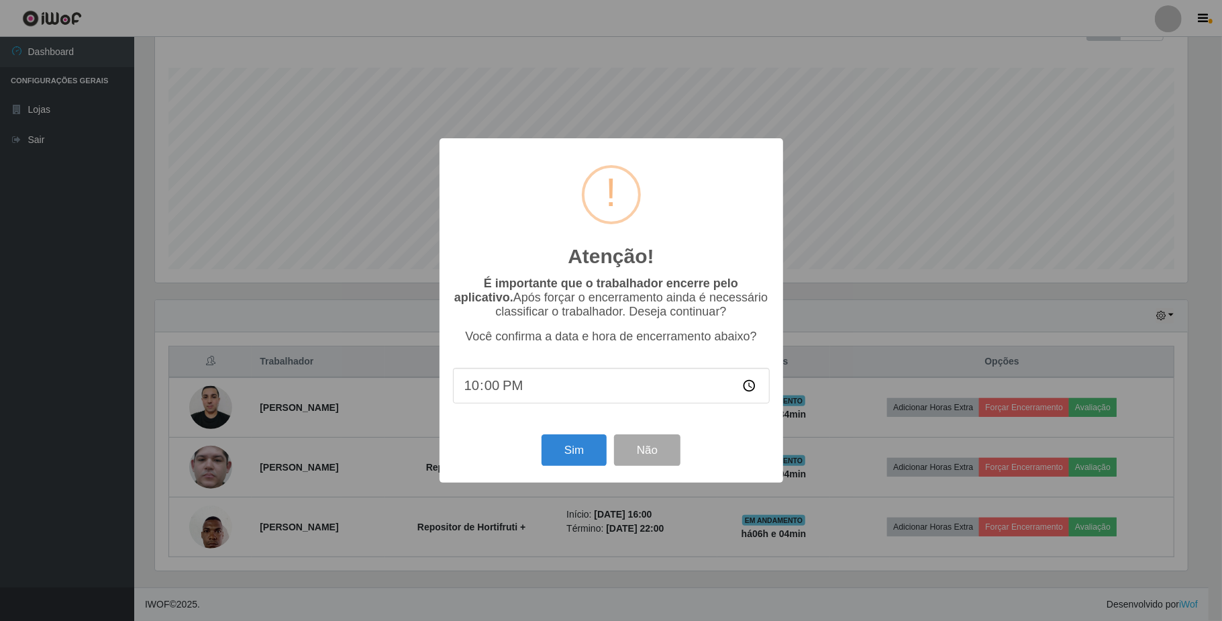
click at [890, 314] on div "Atenção! × É importante que o trabalhador encerre pelo aplicativo. Após forçar …" at bounding box center [611, 310] width 1222 height 621
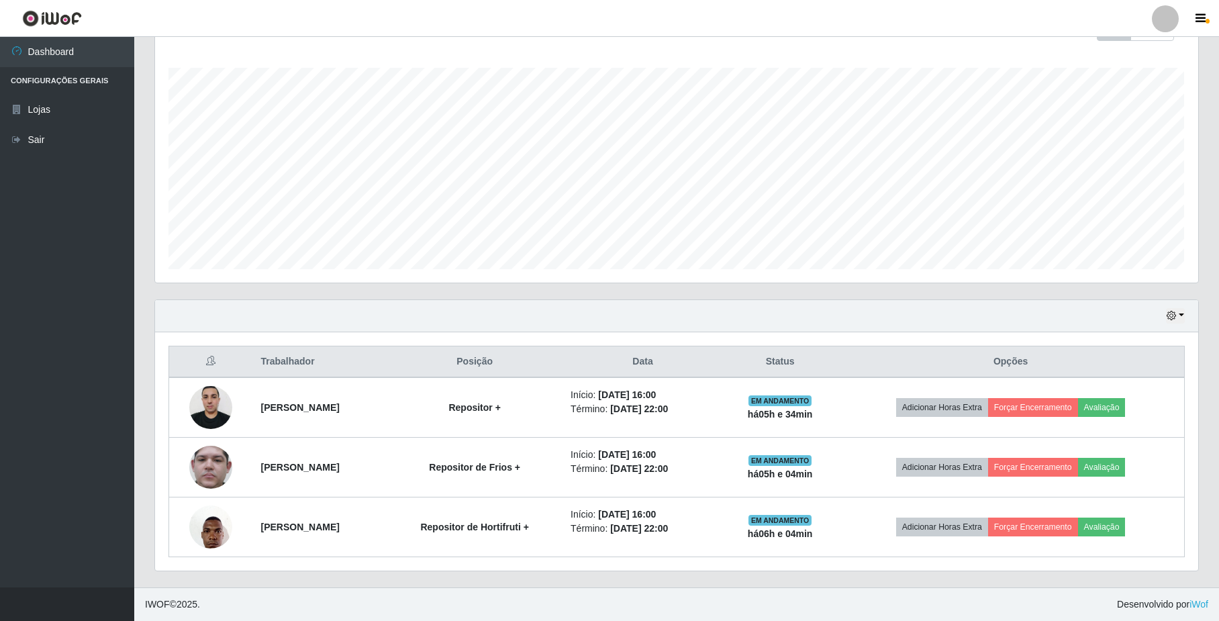
scroll to position [279, 1042]
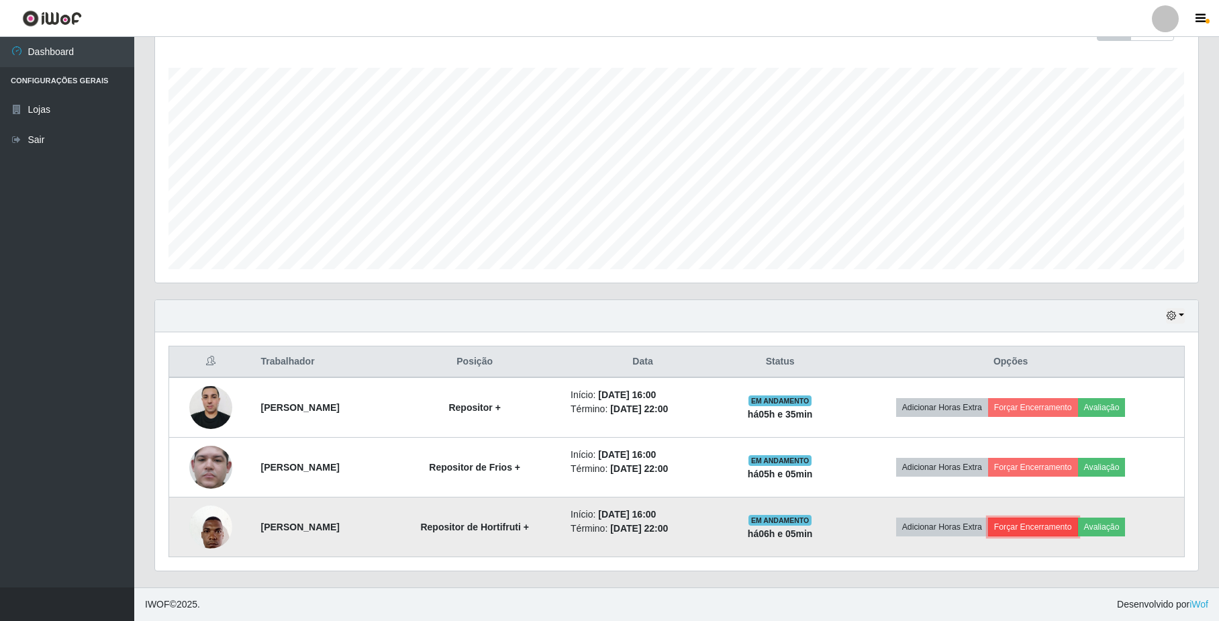
click at [1069, 524] on button "Forçar Encerramento" at bounding box center [1033, 527] width 90 height 19
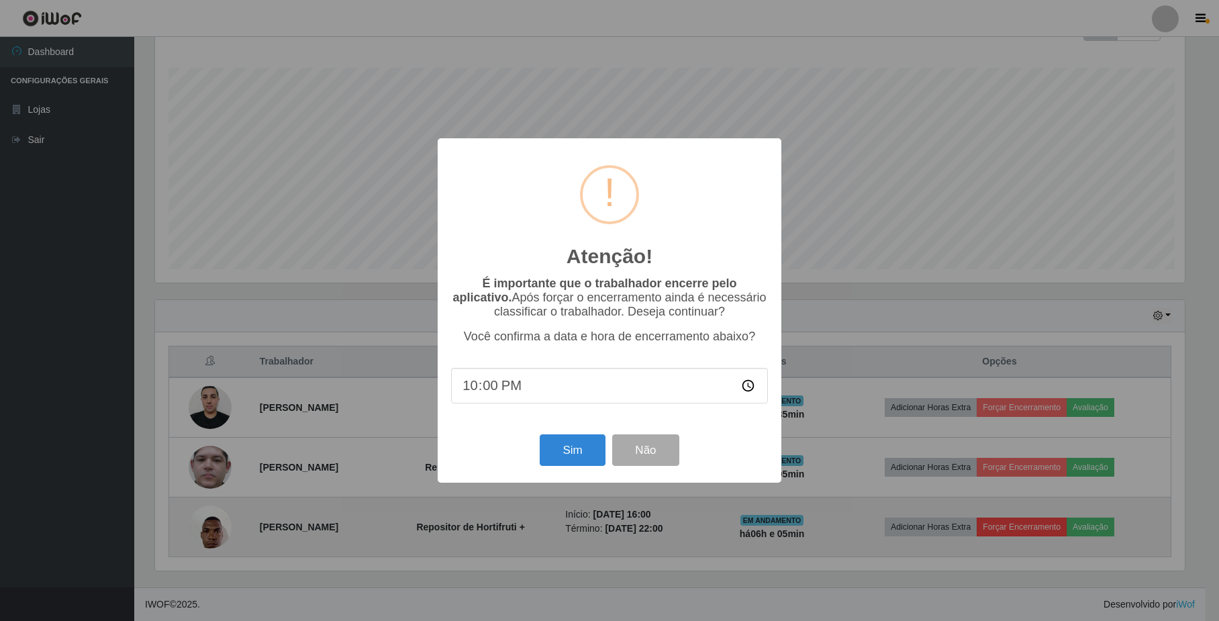
scroll to position [279, 1032]
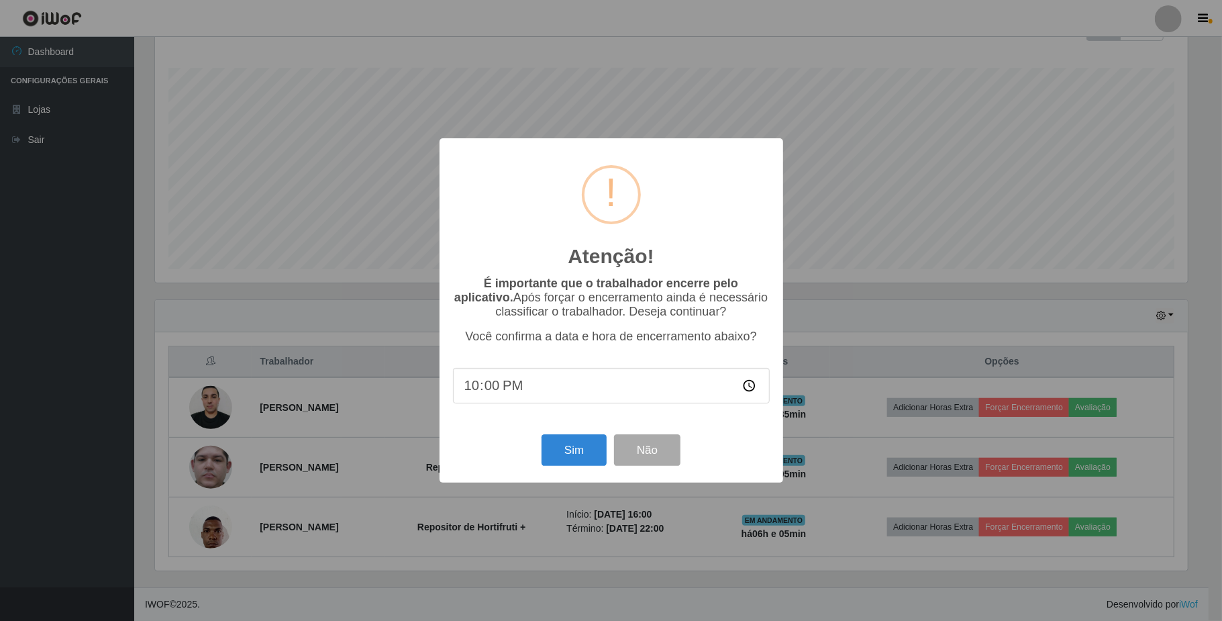
click at [503, 392] on input "22:00" at bounding box center [611, 386] width 317 height 36
type input "21:00"
click at [589, 459] on button "Sim" at bounding box center [574, 450] width 65 height 32
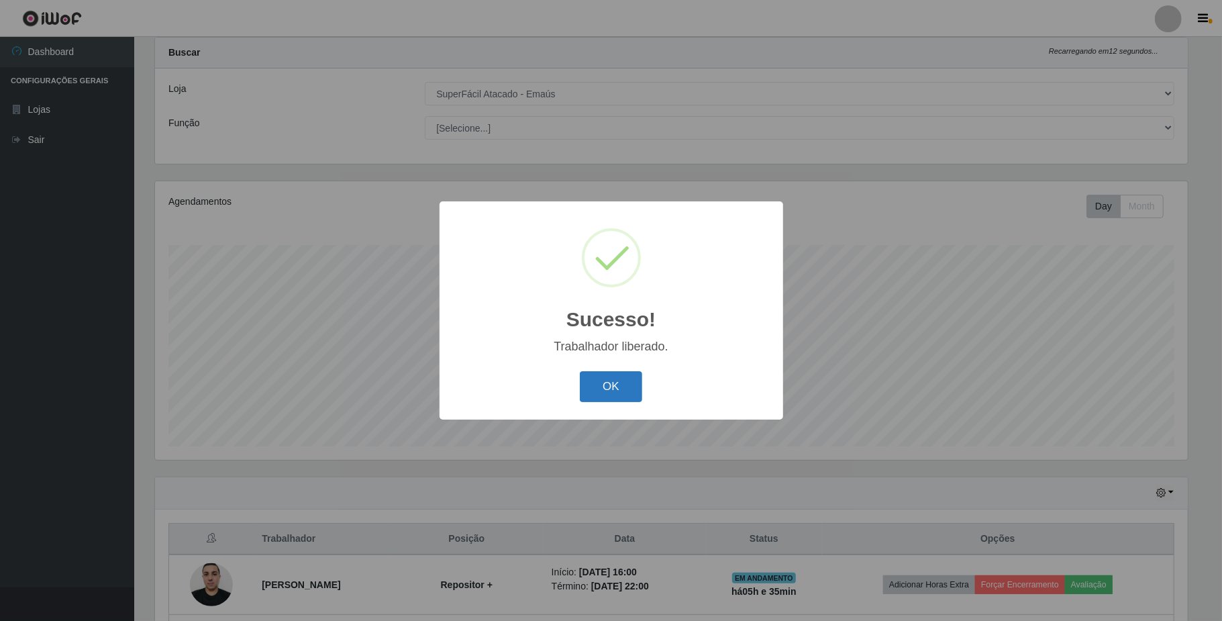
click at [626, 384] on button "OK" at bounding box center [611, 387] width 62 height 32
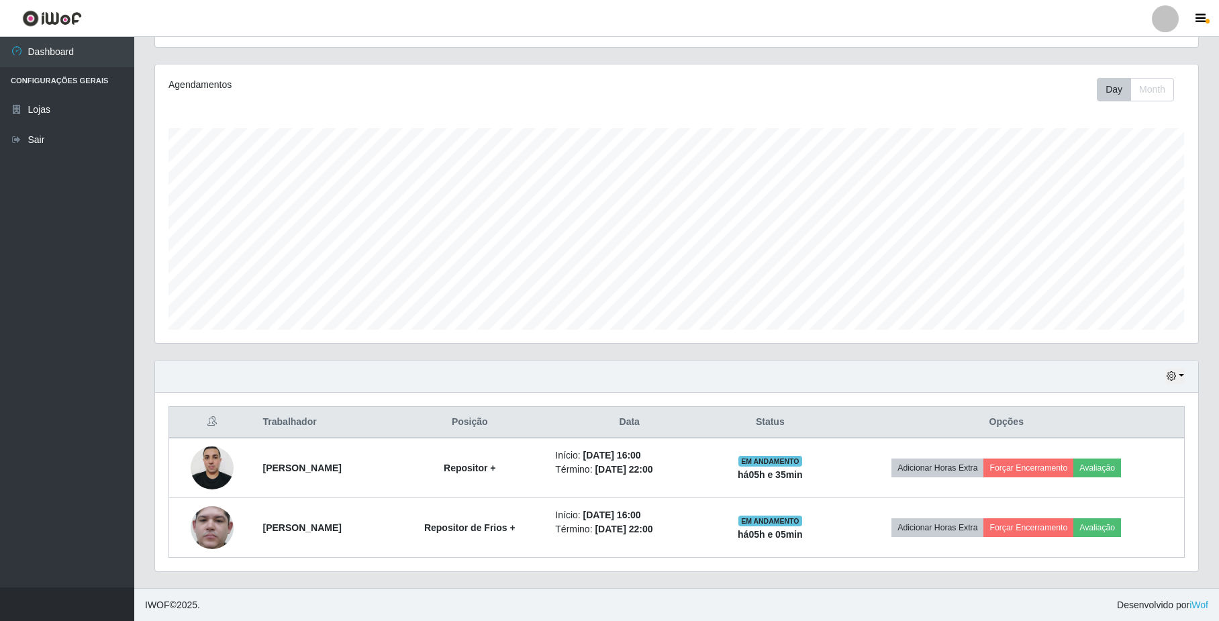
scroll to position [154, 0]
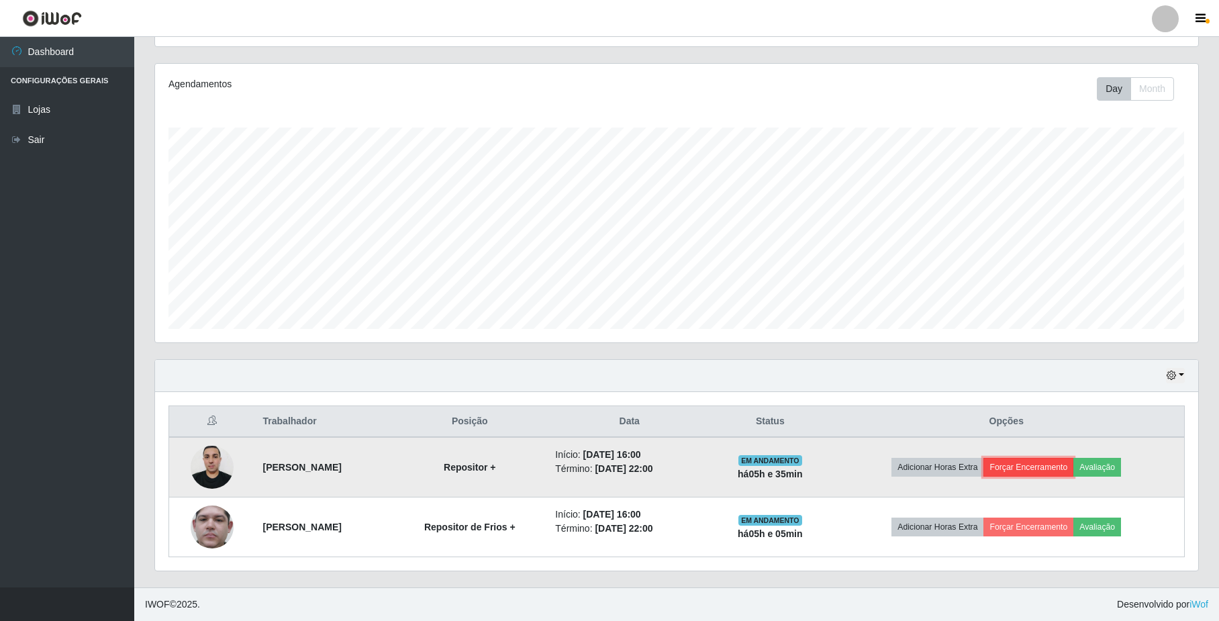
click at [1032, 463] on button "Forçar Encerramento" at bounding box center [1028, 467] width 90 height 19
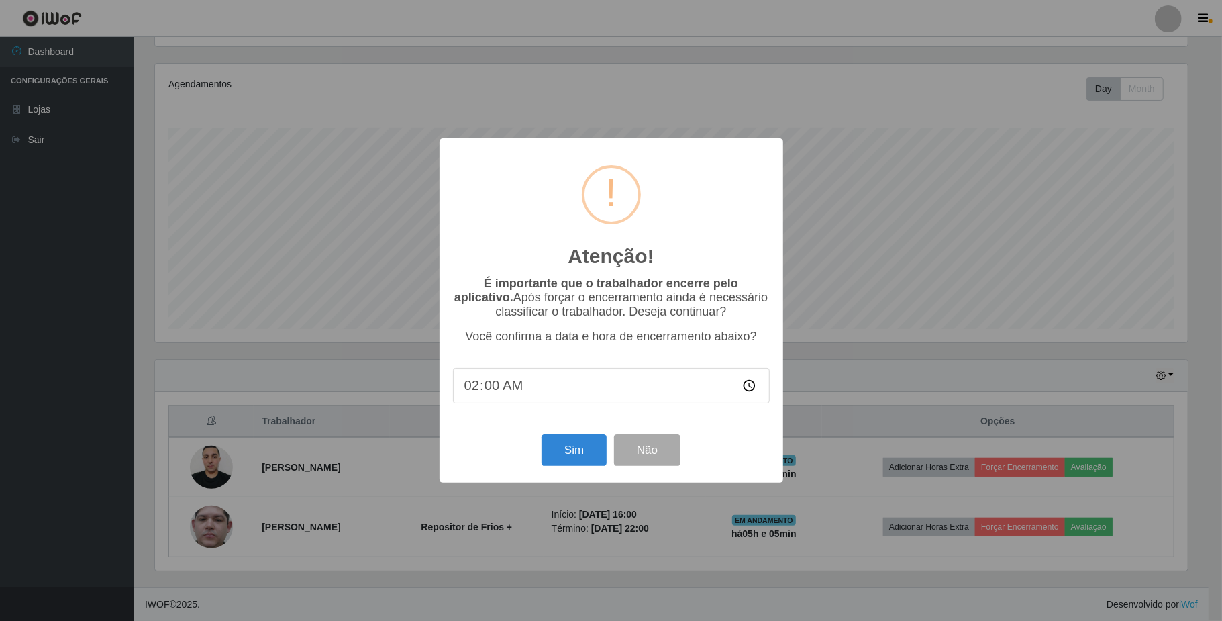
type input "21:00"
click at [563, 446] on button "Sim" at bounding box center [574, 450] width 65 height 32
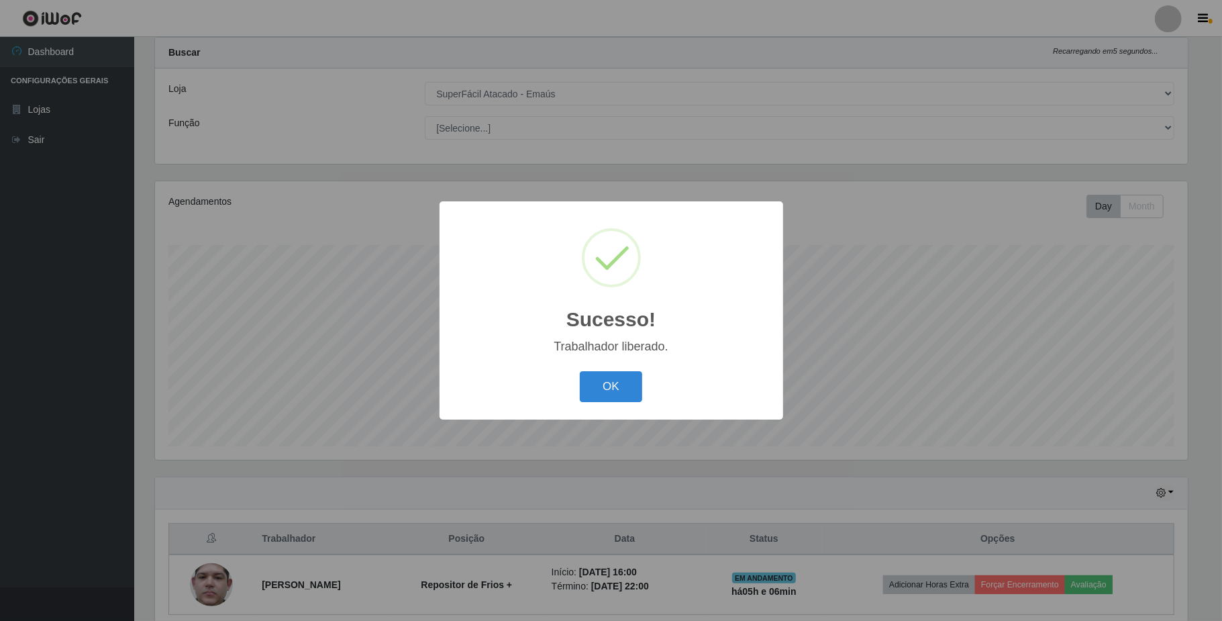
click at [1035, 581] on div "Sucesso! × Trabalhador liberado. OK Cancel" at bounding box center [611, 310] width 1222 height 621
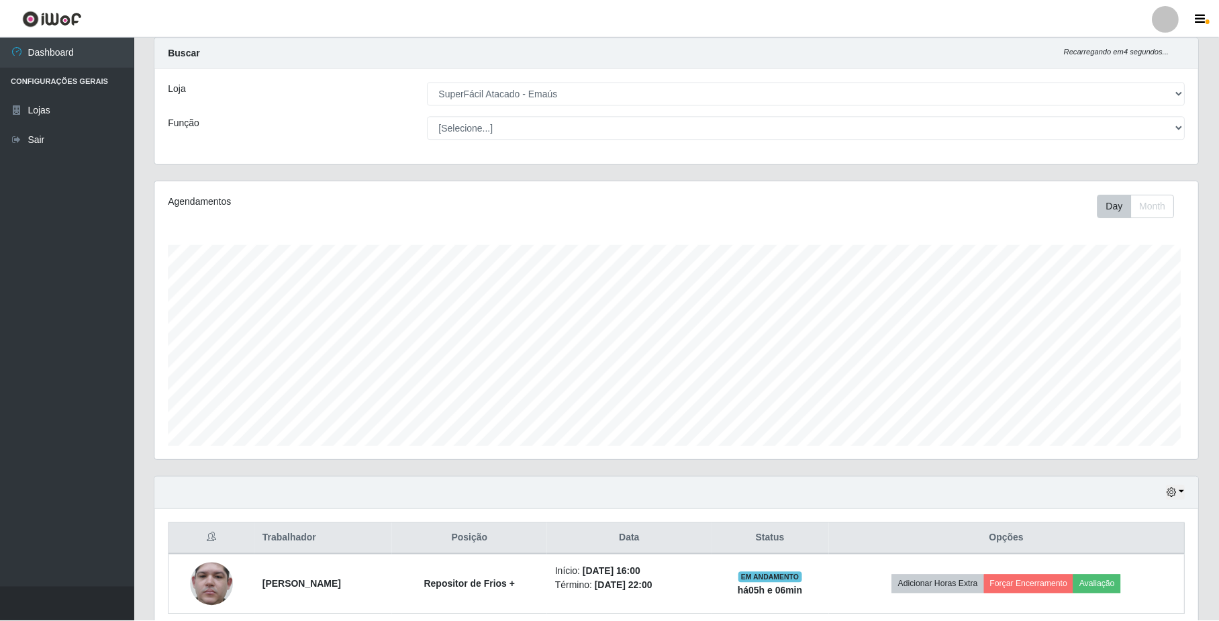
scroll to position [279, 1042]
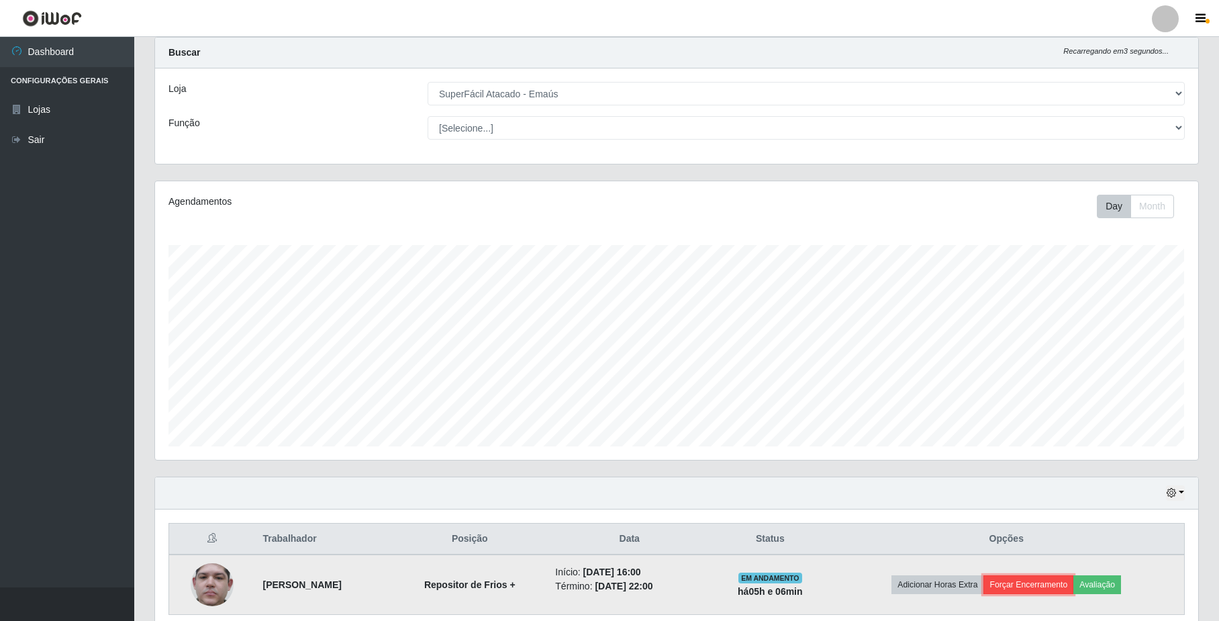
click at [1024, 585] on button "Forçar Encerramento" at bounding box center [1028, 584] width 90 height 19
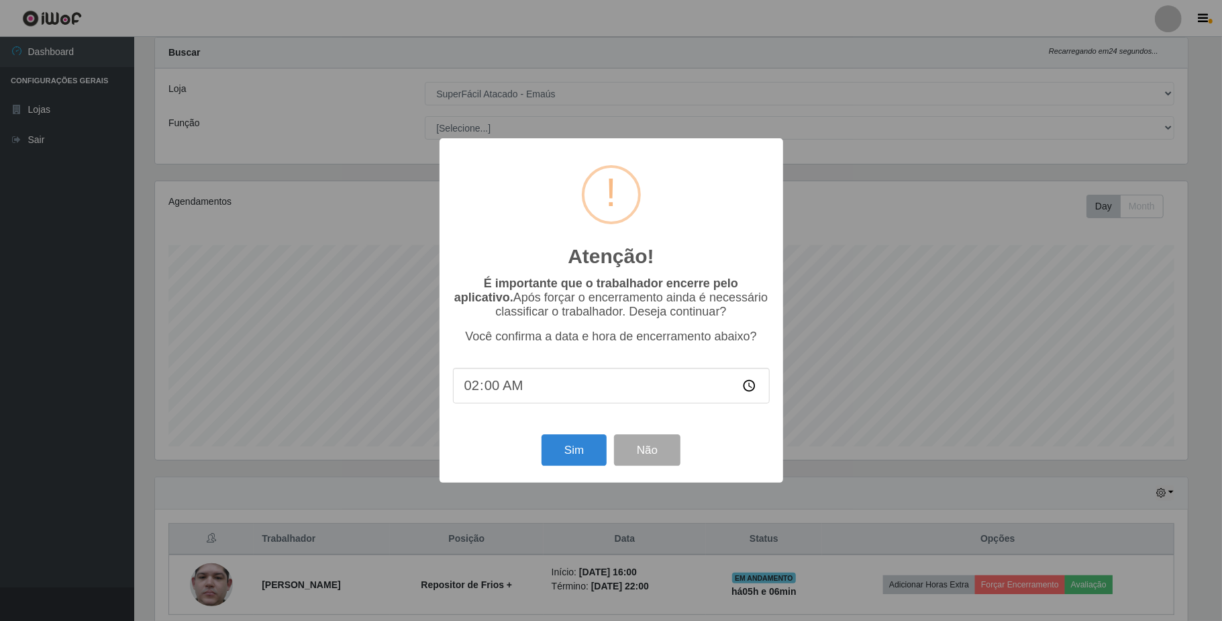
type input "21:00"
click at [568, 454] on button "Sim" at bounding box center [574, 450] width 65 height 32
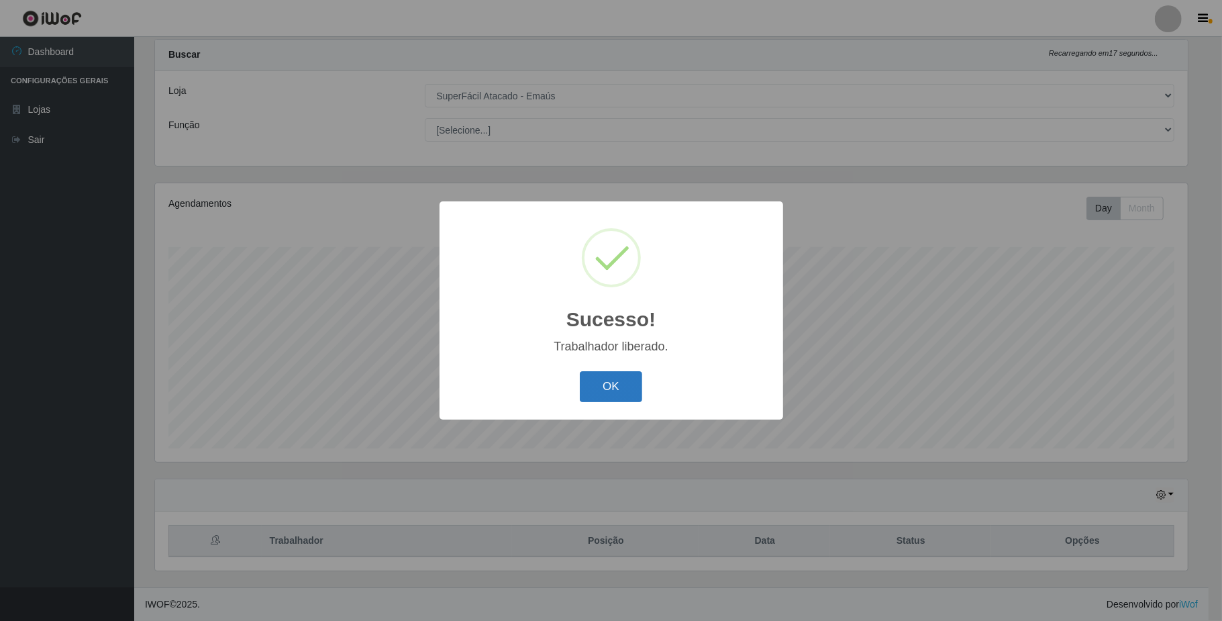
click at [610, 376] on button "OK" at bounding box center [611, 387] width 62 height 32
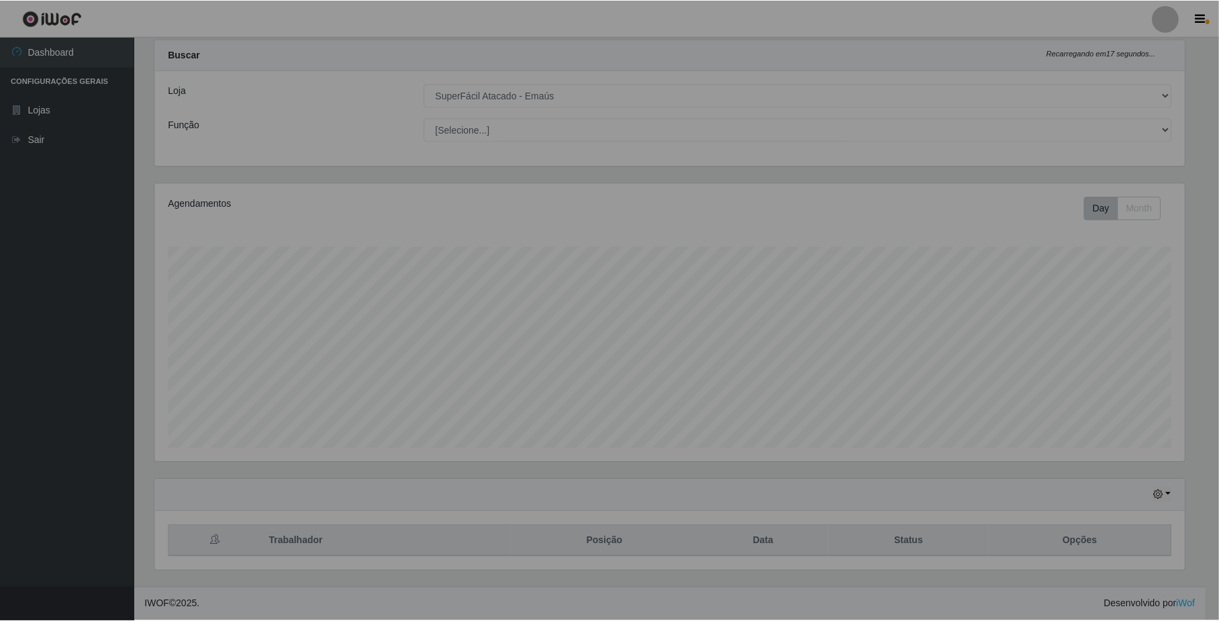
scroll to position [279, 1042]
